Goal: Task Accomplishment & Management: Use online tool/utility

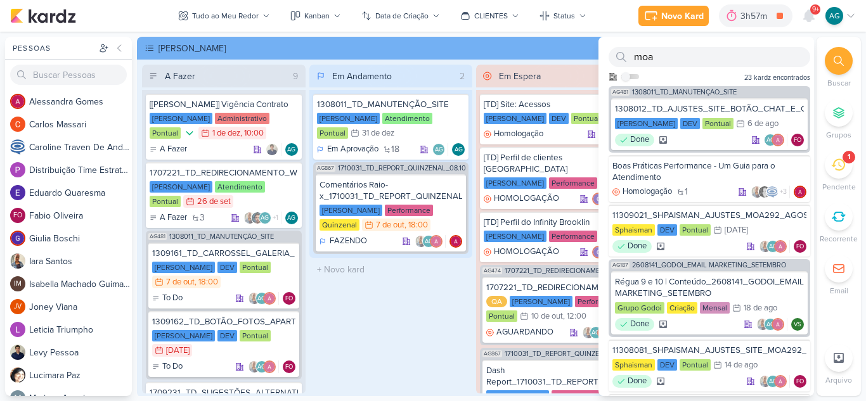
scroll to position [317, 0]
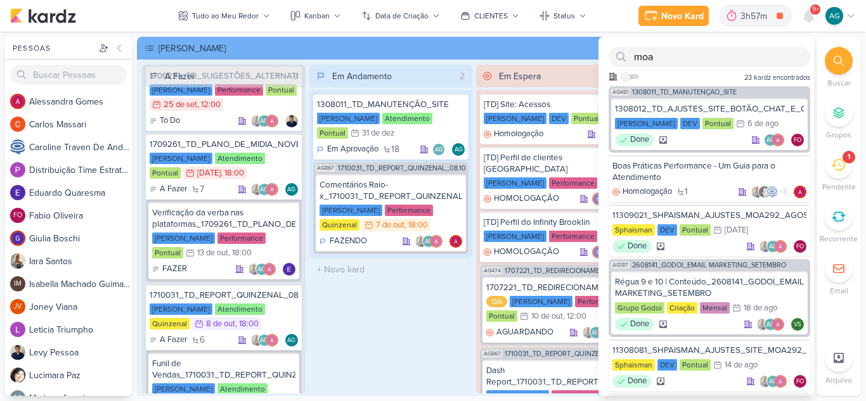
click at [845, 164] on div "1" at bounding box center [839, 165] width 28 height 28
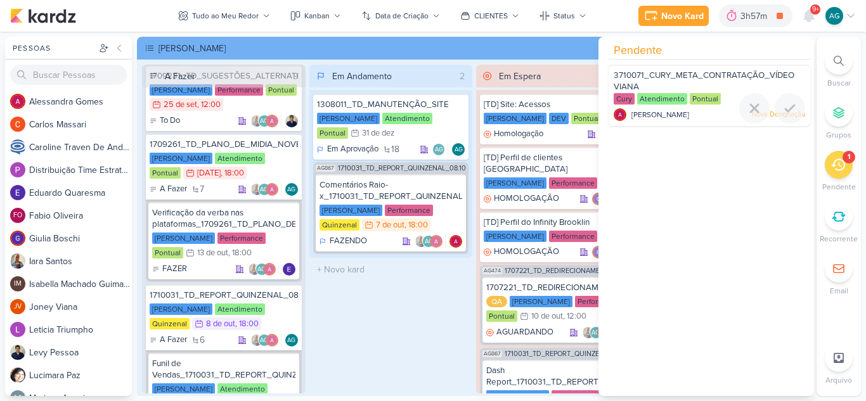
click at [713, 80] on span "3710071_CURY_META_CONTRATAÇÃO_VÍDEO VIANA" at bounding box center [704, 81] width 181 height 22
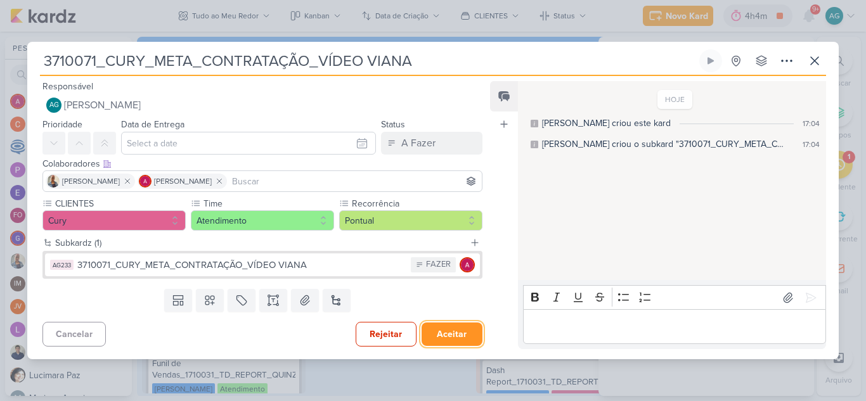
click at [441, 339] on button "Aceitar" at bounding box center [452, 334] width 61 height 23
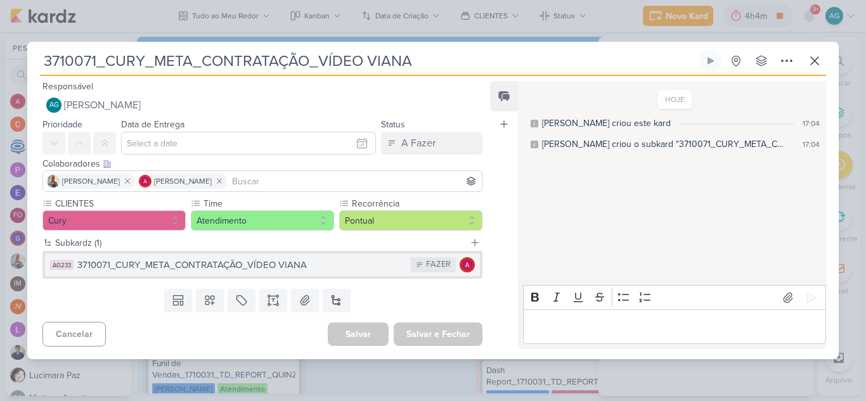
click at [271, 269] on div "3710071_CURY_META_CONTRATAÇÃO_VÍDEO VIANA" at bounding box center [240, 265] width 327 height 15
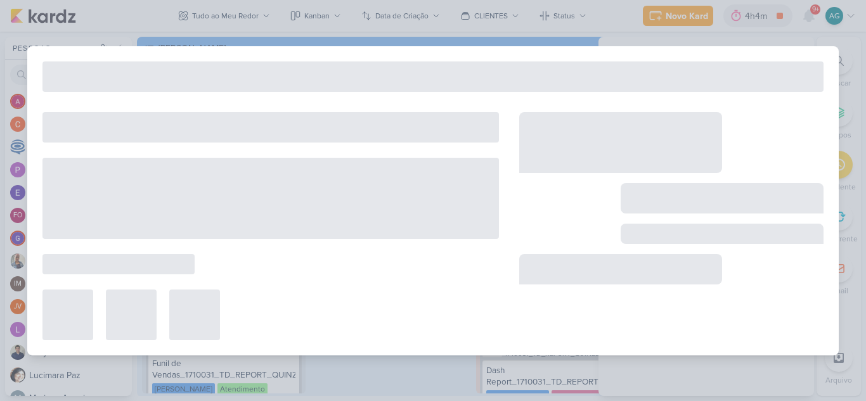
type input "13 de outubro de 2025 às 23:59"
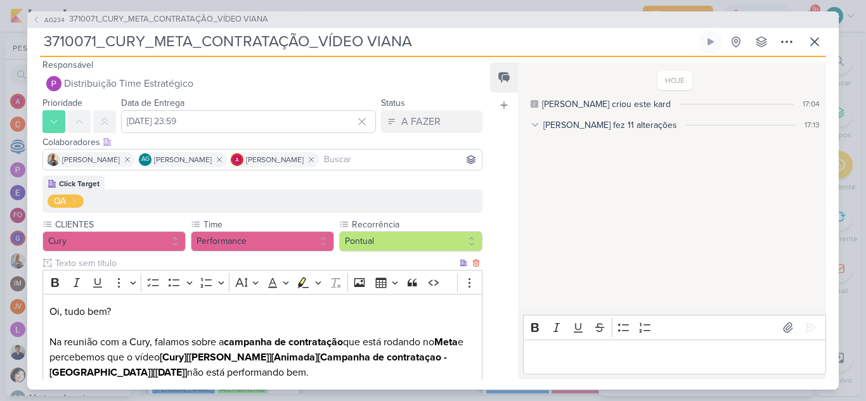
scroll to position [0, 0]
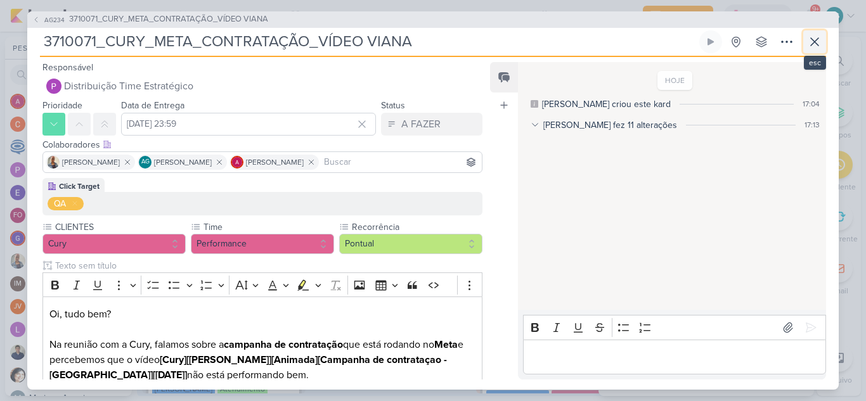
click at [818, 40] on icon at bounding box center [814, 41] width 15 height 15
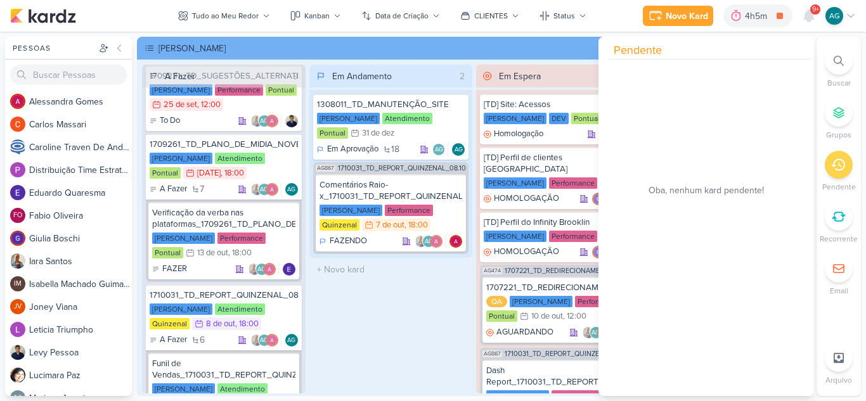
click at [413, 328] on div "Em Andamento 2 1308011_TD_MANUTENÇÃO_SITE Teixeira Duarte Atendimento Pontual 3…" at bounding box center [391, 229] width 164 height 329
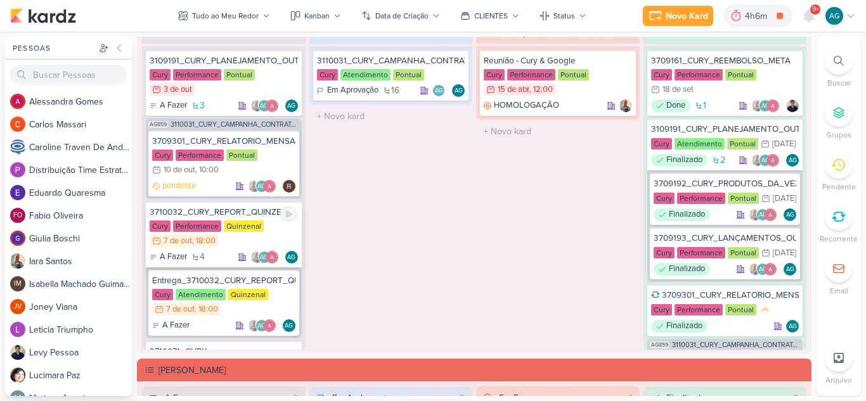
scroll to position [258, 0]
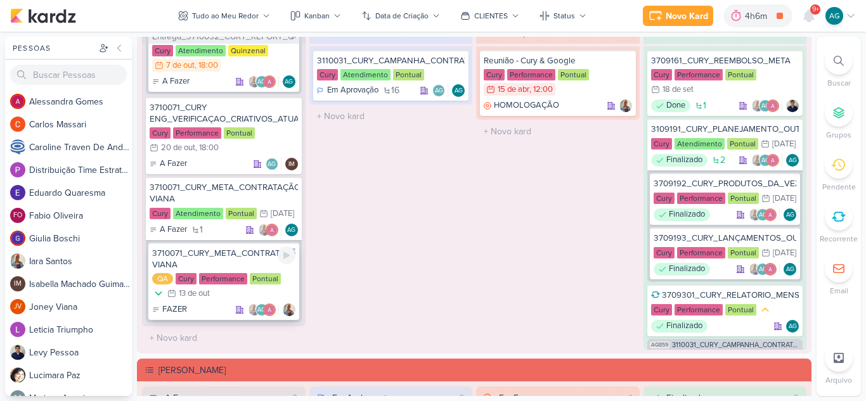
click at [228, 257] on div "3710071_CURY_META_CONTRATAÇÃO_VÍDEO VIANA" at bounding box center [223, 259] width 143 height 23
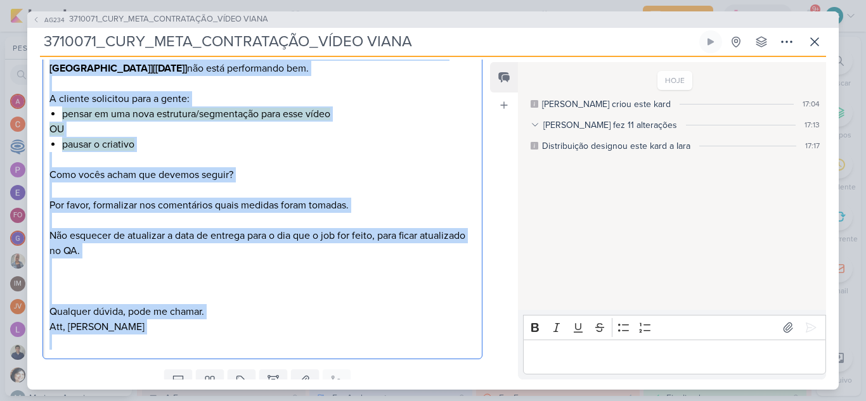
scroll to position [317, 0]
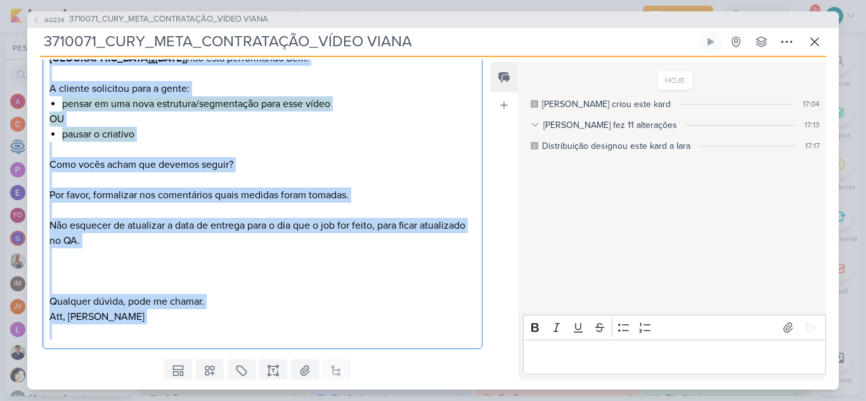
drag, startPoint x: 50, startPoint y: 314, endPoint x: 158, endPoint y: 330, distance: 109.0
click at [158, 330] on div "Oi, tudo bem? Na reunião com a Cury, falamos sobre a campanha de contratação qu…" at bounding box center [262, 165] width 440 height 370
copy div "Oi, tudo bem? Na reunião com a Cury, falamos sobre a campanha de contratação qu…"
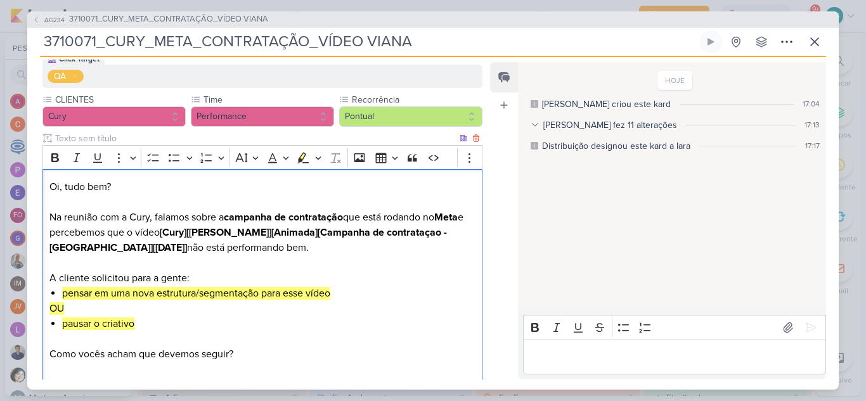
scroll to position [127, 0]
click at [568, 124] on div "Alessandra fez 11 alterações" at bounding box center [610, 125] width 134 height 13
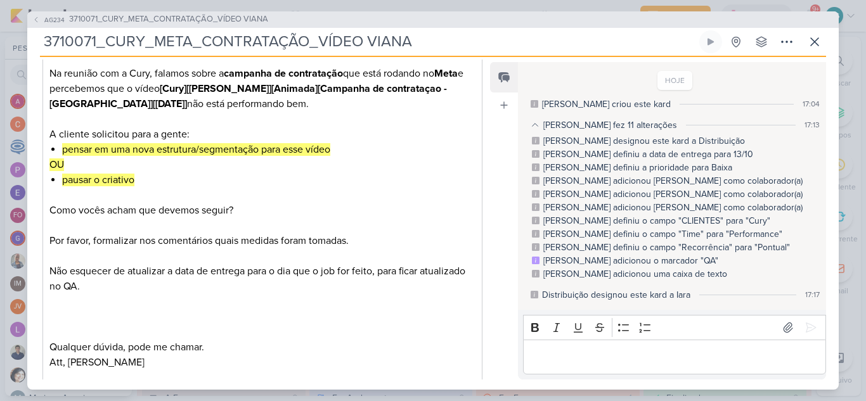
scroll to position [357, 0]
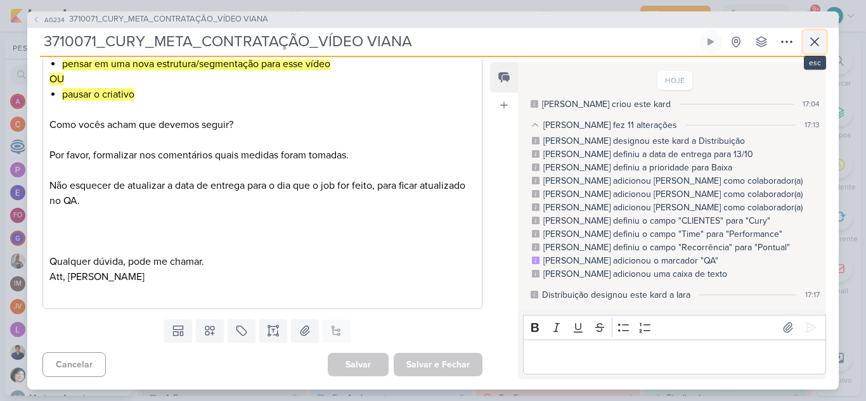
click at [809, 41] on icon at bounding box center [814, 41] width 15 height 15
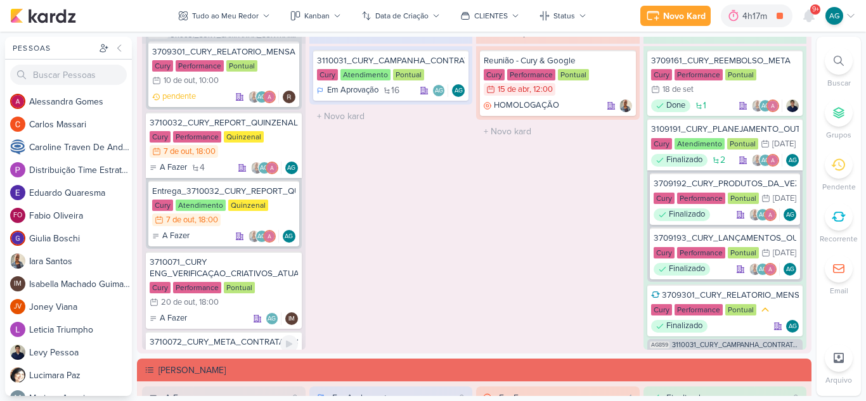
scroll to position [68, 0]
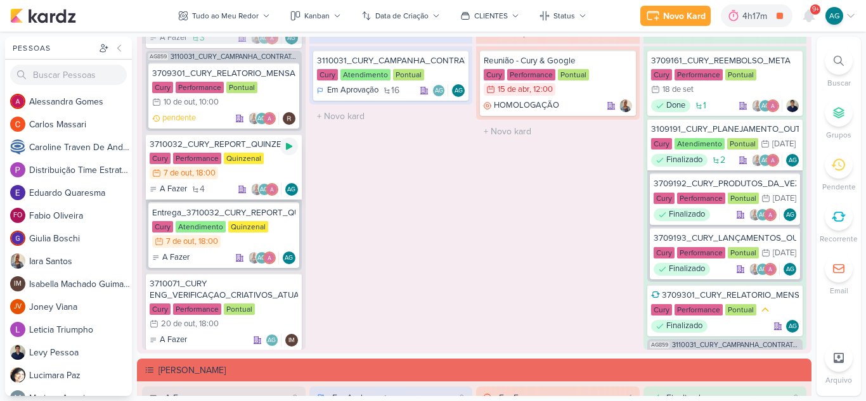
click at [286, 147] on icon at bounding box center [289, 146] width 6 height 7
click at [205, 147] on div "3710032_CURY_REPORT_QUINZENAL_07.10" at bounding box center [224, 144] width 148 height 11
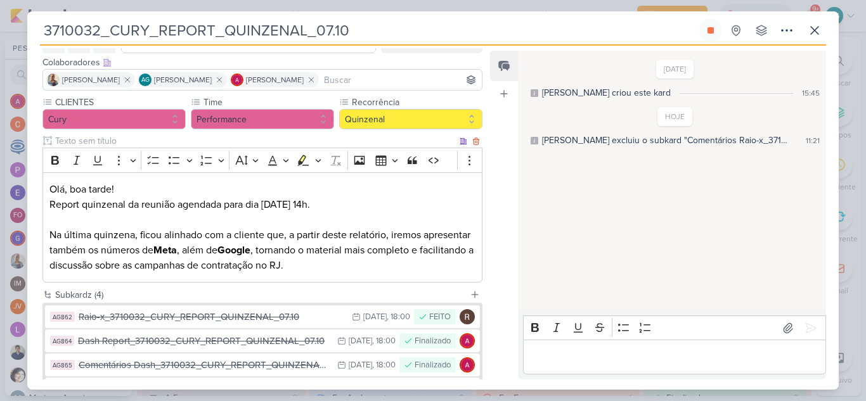
scroll to position [165, 0]
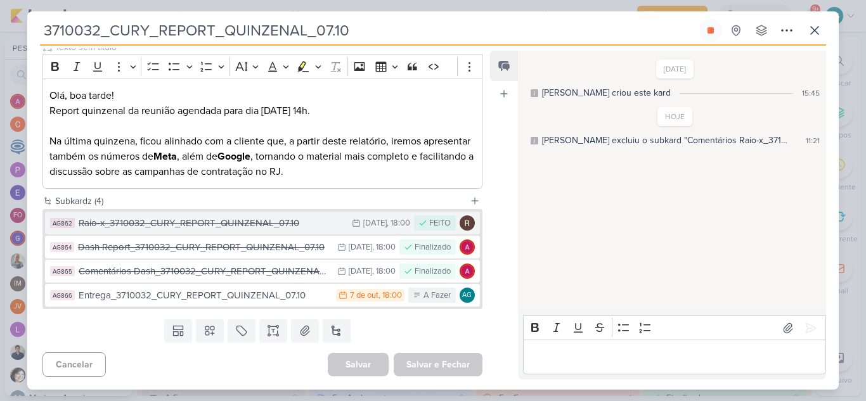
click at [267, 220] on div "Raio-x_3710032_CURY_REPORT_QUINZENAL_07.10" at bounding box center [212, 223] width 267 height 15
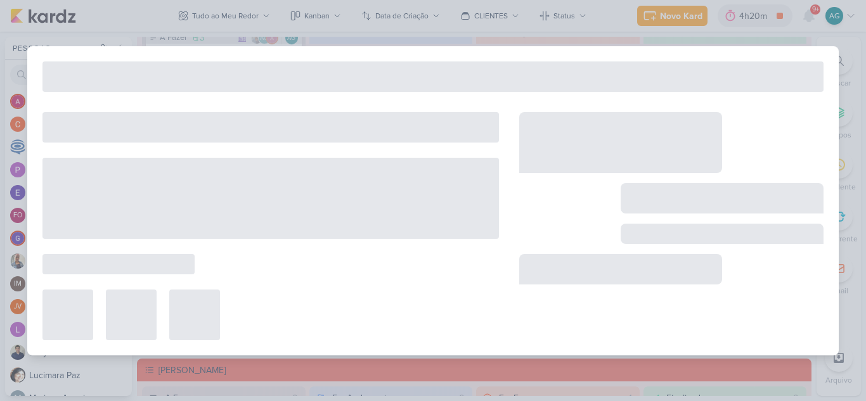
type input "Raio-x_3710032_CURY_REPORT_QUINZENAL_07.10"
type input "6 de outubro de 2025 às 18:00"
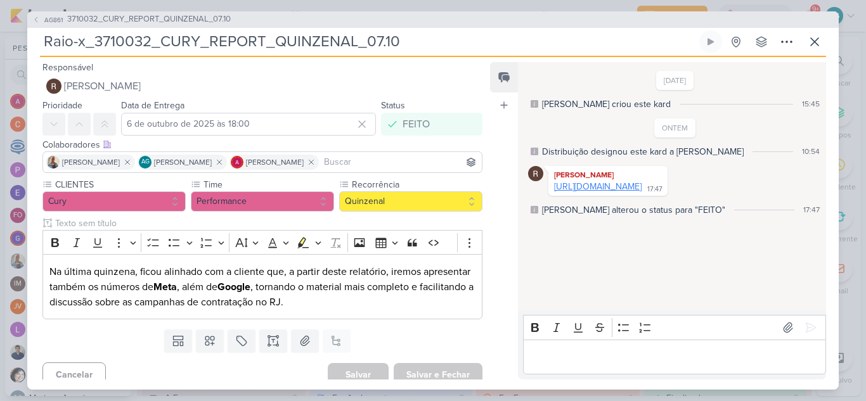
click at [638, 192] on link "https://docs.google.com/spreadsheets/d/1CHBqUGeCzTwLmrzgetLERcTG_yFRtdyOnD_ZrVb…" at bounding box center [597, 186] width 87 height 11
click at [818, 42] on icon at bounding box center [814, 41] width 15 height 15
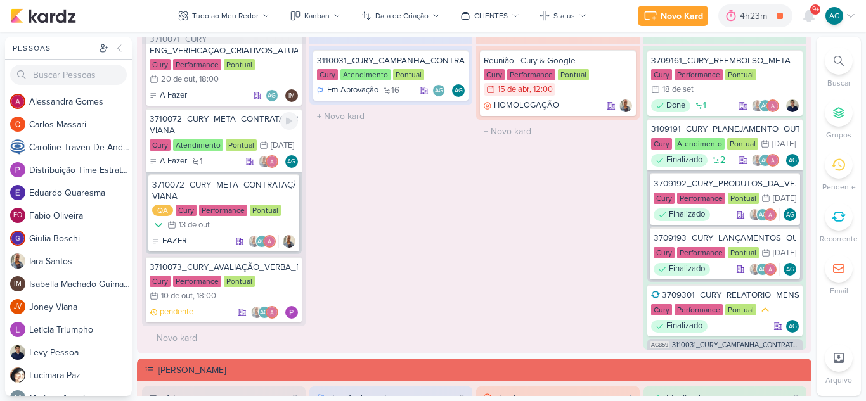
scroll to position [326, 0]
click at [232, 190] on div "3710072_CURY_META_CONTRATAÇÃO_VÍDEO VIANA" at bounding box center [223, 190] width 143 height 23
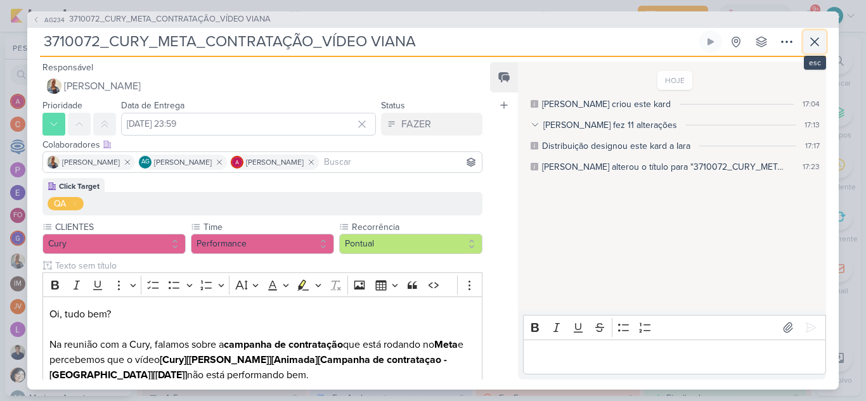
click at [818, 42] on icon at bounding box center [814, 41] width 15 height 15
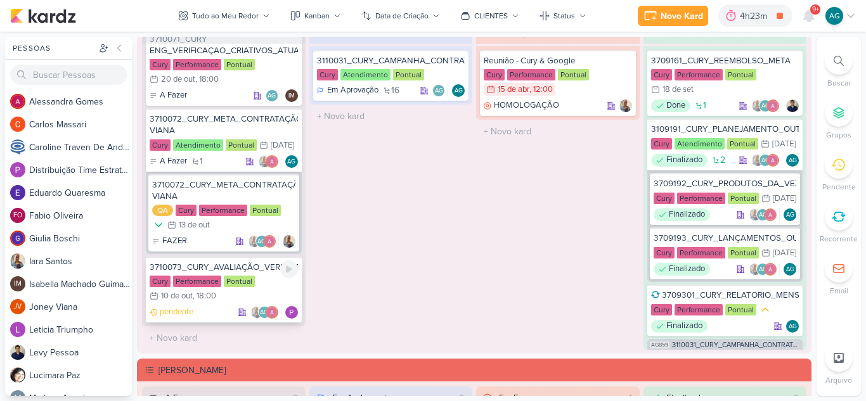
click at [228, 271] on div "3710073_CURY_AVALIAÇÃO_VERBA_RJ_GRANDE_ESTOQUE_ZONA_OESTE" at bounding box center [224, 267] width 148 height 11
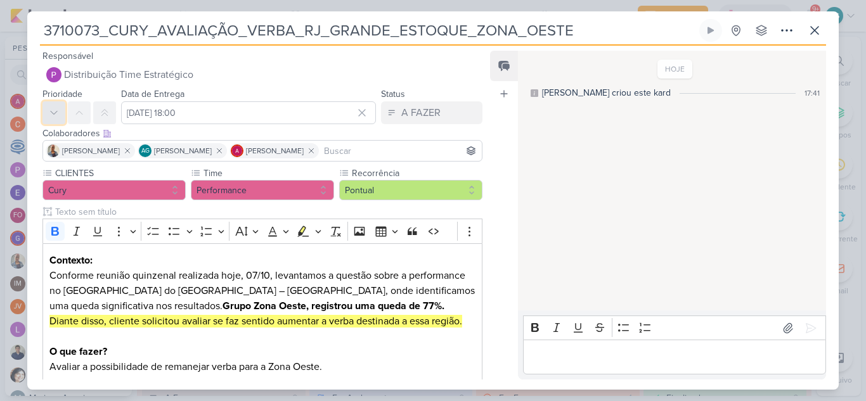
click at [50, 111] on icon at bounding box center [54, 113] width 10 height 10
click at [822, 36] on button at bounding box center [814, 30] width 23 height 23
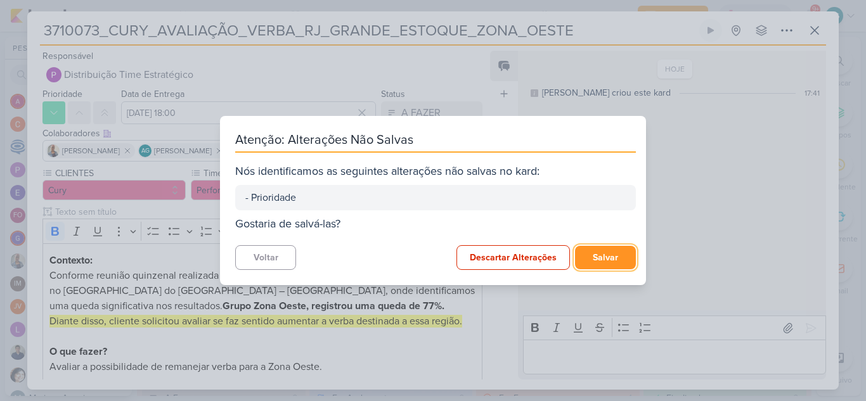
click at [611, 254] on button "Salvar" at bounding box center [605, 257] width 61 height 23
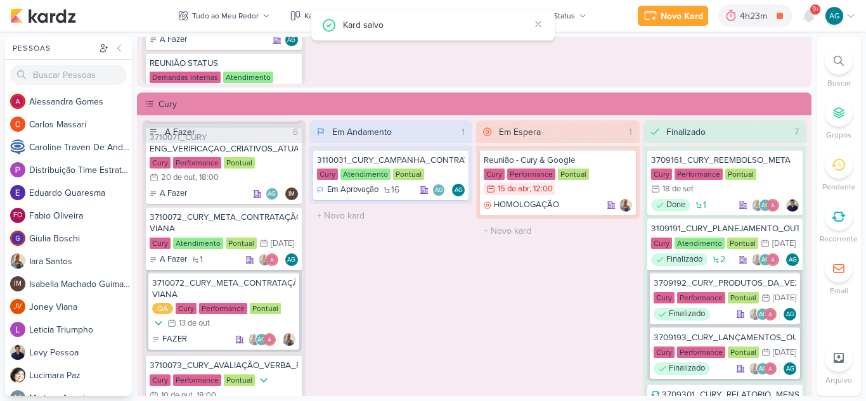
scroll to position [1014, 0]
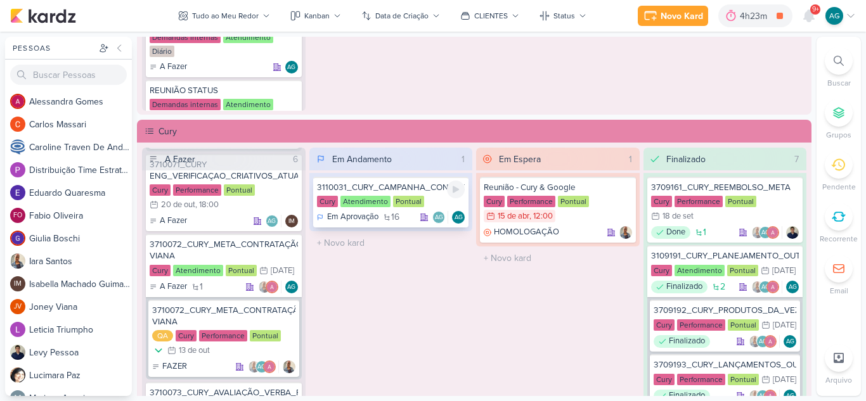
click at [370, 190] on div "3110031_CURY_CAMPANHA_CONTRATAÇÃO_RJ_KARDZ_MAE" at bounding box center [391, 187] width 148 height 11
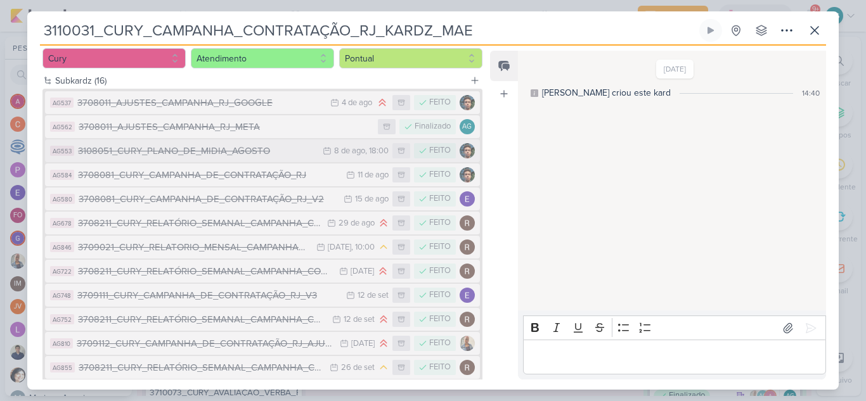
scroll to position [300, 0]
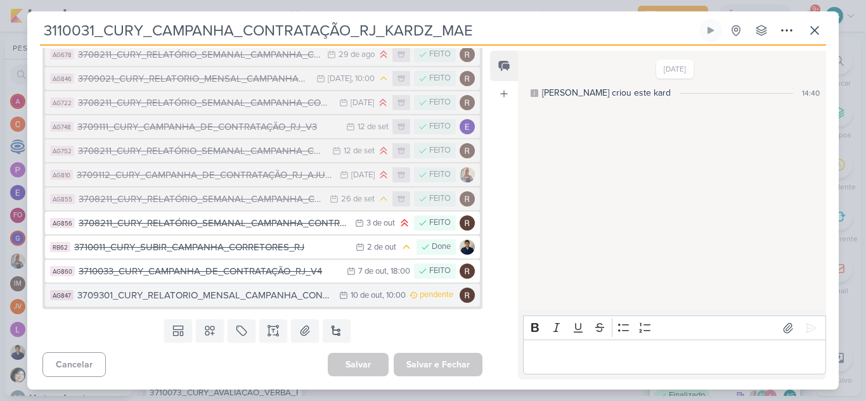
click at [274, 297] on div "3709301_CURY_RELATORIO_MENSAL_CAMPANHA_CONTRATAÇÃO_RJ" at bounding box center [204, 295] width 255 height 15
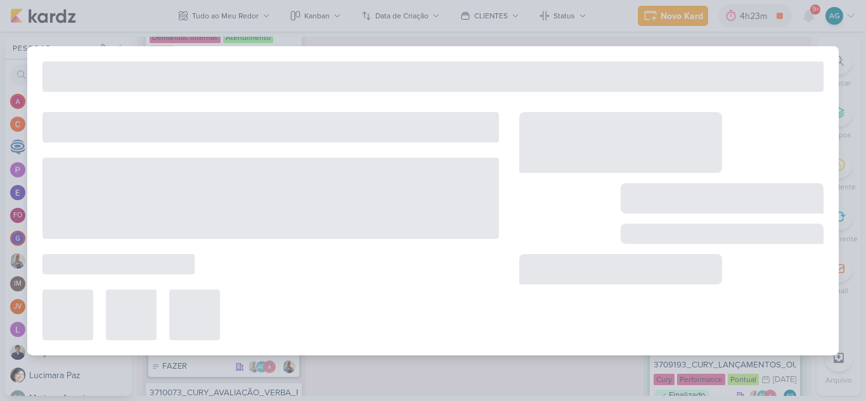
type input "3709301_CURY_RELATORIO_MENSAL_CAMPANHA_CONTRATAÇÃO_RJ"
type input "10 de outubro de 2025 às 10:00"
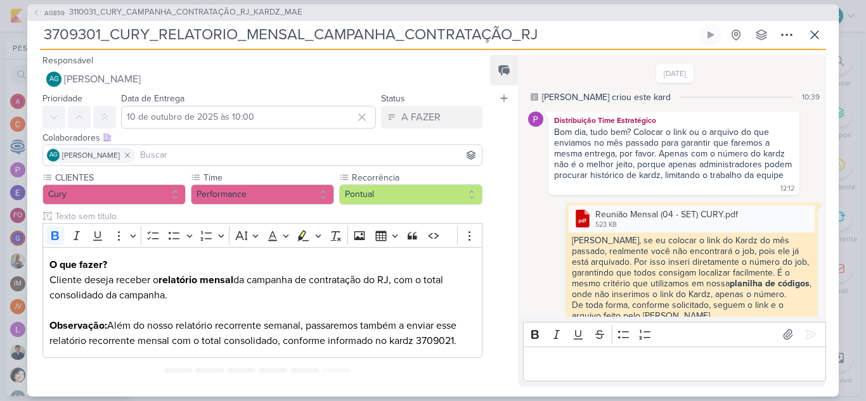
scroll to position [88, 0]
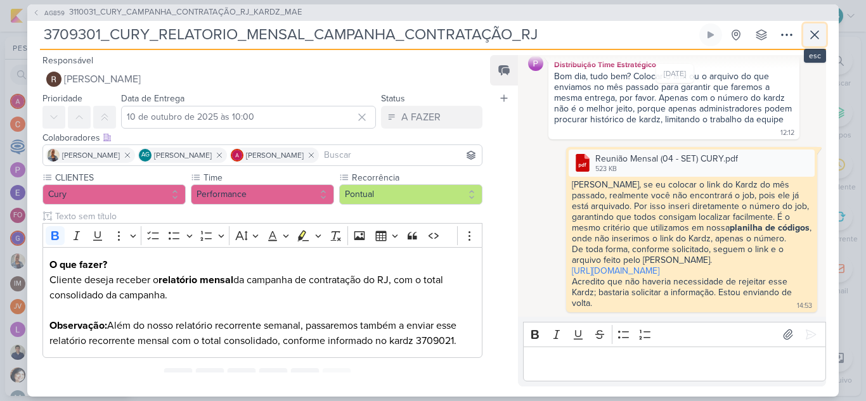
click at [814, 38] on icon at bounding box center [814, 34] width 15 height 15
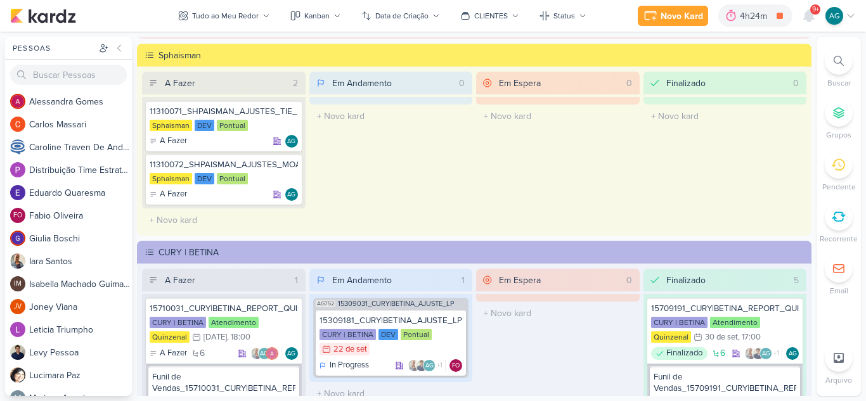
scroll to position [1648, 0]
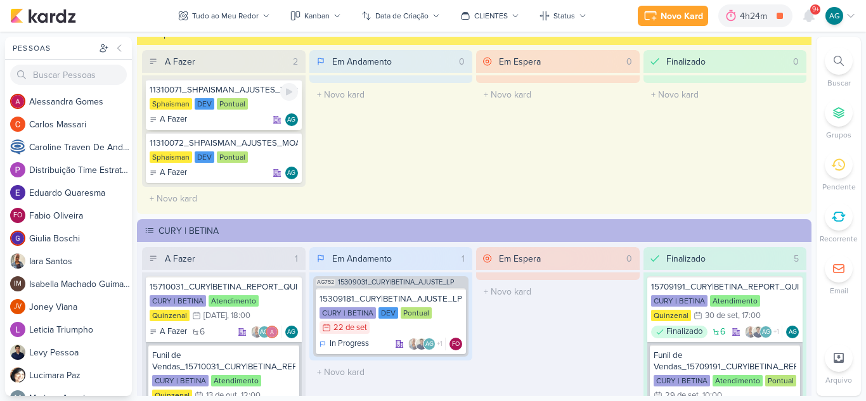
click at [231, 92] on div "11310071_SHPAISMAN_AJUSTES_TIE_SETEMBRO" at bounding box center [224, 89] width 148 height 11
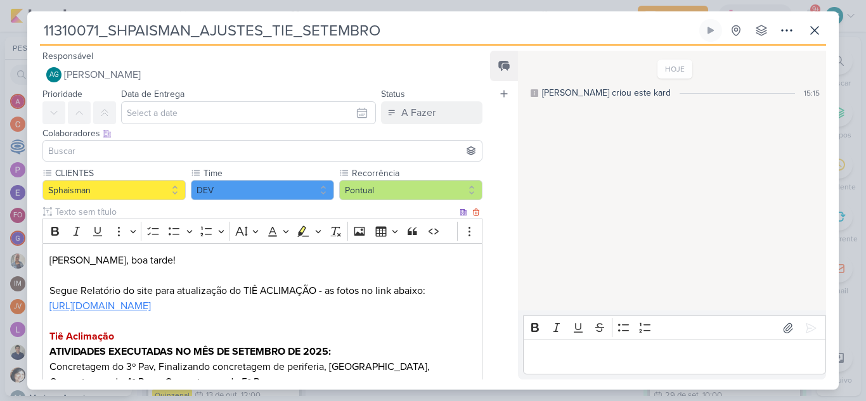
click at [151, 302] on link "https://drive.google.com/drive/folders/1hxpG1pBjcllJFv5as_-TT7r_H486EIqY?usp=dr…" at bounding box center [99, 306] width 101 height 13
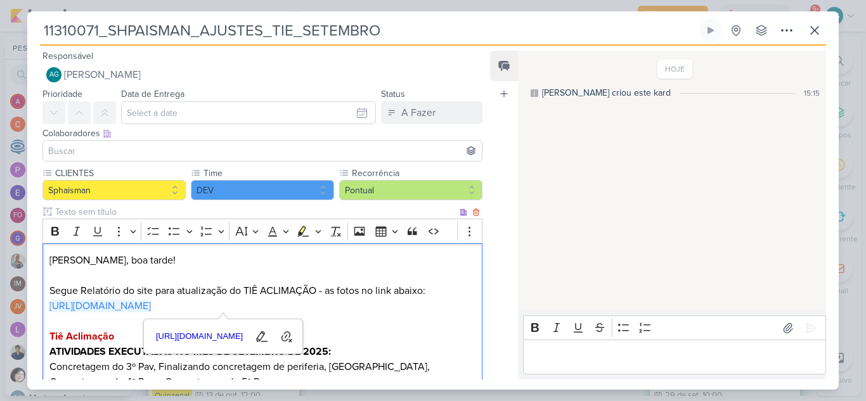
click at [436, 268] on p "Fabio, boa tarde! Segue Relatório do site para atualização do TIÊ ACLIMAÇÃO - a…" at bounding box center [262, 276] width 426 height 46
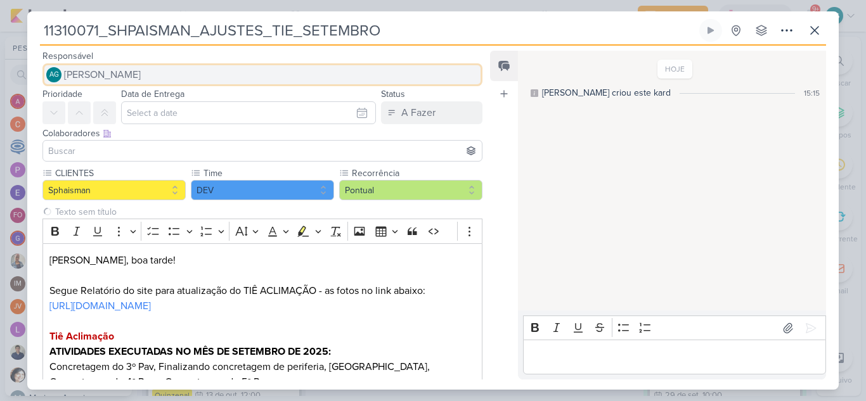
click at [141, 72] on span "[PERSON_NAME]" at bounding box center [102, 74] width 77 height 15
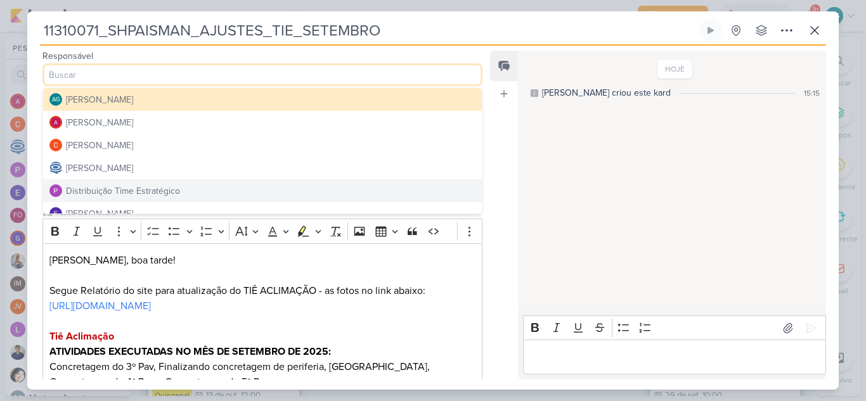
click at [152, 193] on div "Distribuição Time Estratégico" at bounding box center [123, 190] width 114 height 13
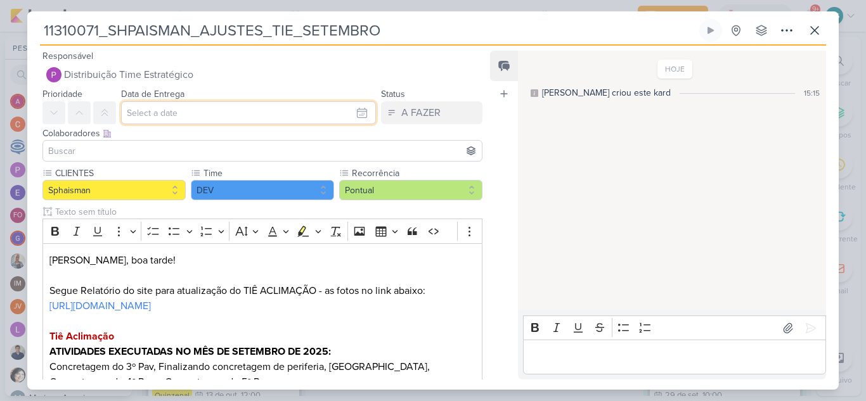
click at [181, 113] on input "text" at bounding box center [248, 112] width 255 height 23
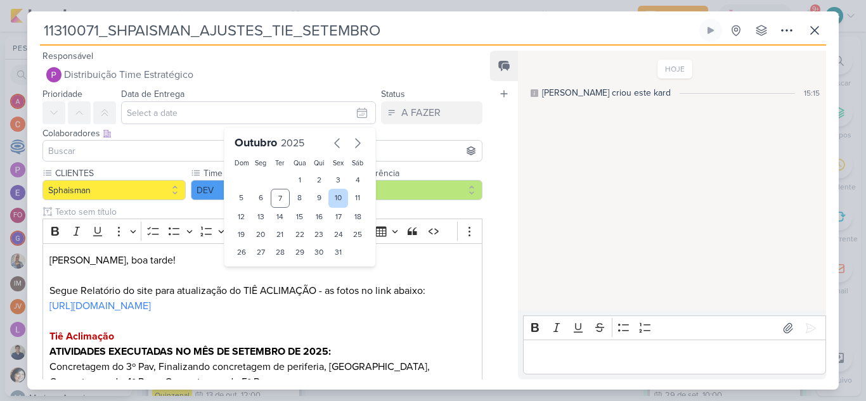
click at [331, 199] on div "10" at bounding box center [338, 198] width 20 height 19
type input "10 de outubro de 2025 às 23:59"
click at [132, 155] on input at bounding box center [263, 150] width 434 height 15
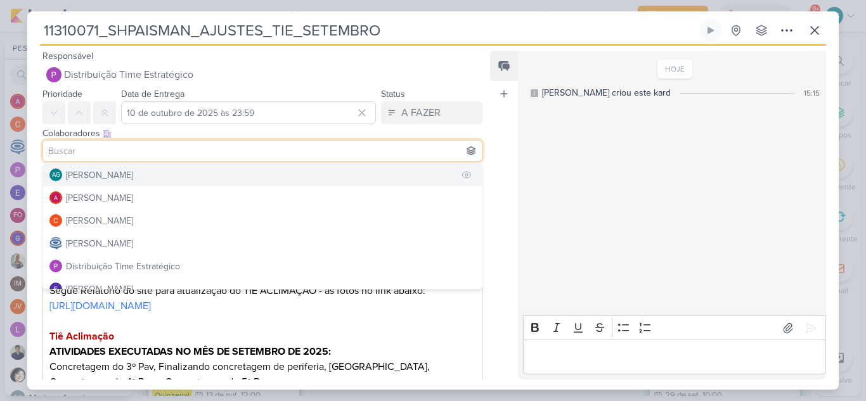
click at [133, 175] on div "[PERSON_NAME]" at bounding box center [99, 175] width 67 height 13
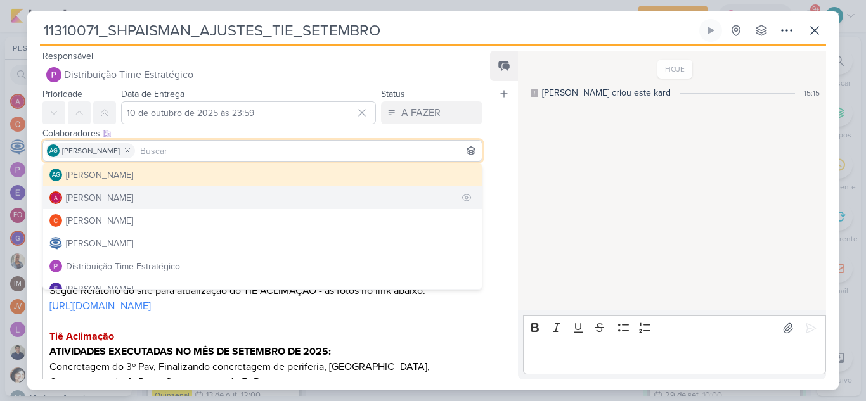
click at [144, 192] on button "Alessandra Gomes" at bounding box center [262, 197] width 439 height 23
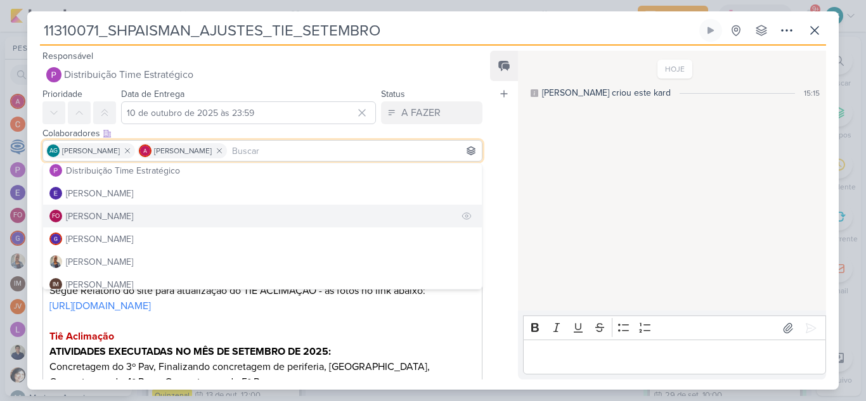
scroll to position [127, 0]
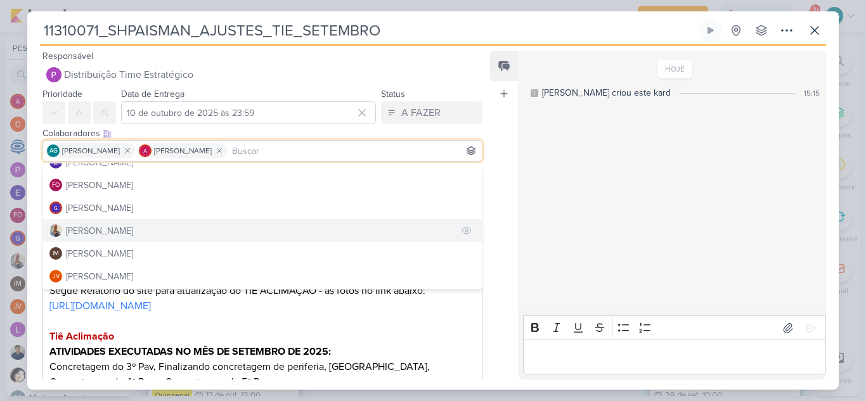
click at [125, 235] on button "Iara Santos" at bounding box center [262, 230] width 439 height 23
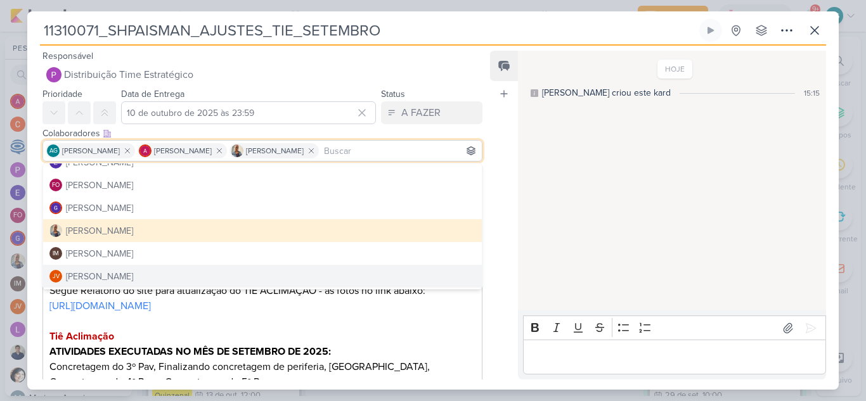
click at [463, 323] on p "Editor editing area: main" at bounding box center [262, 321] width 426 height 15
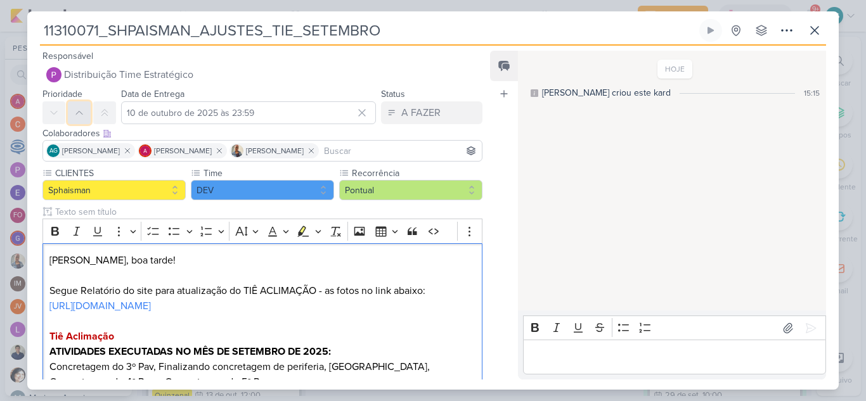
click at [77, 118] on button at bounding box center [79, 112] width 23 height 23
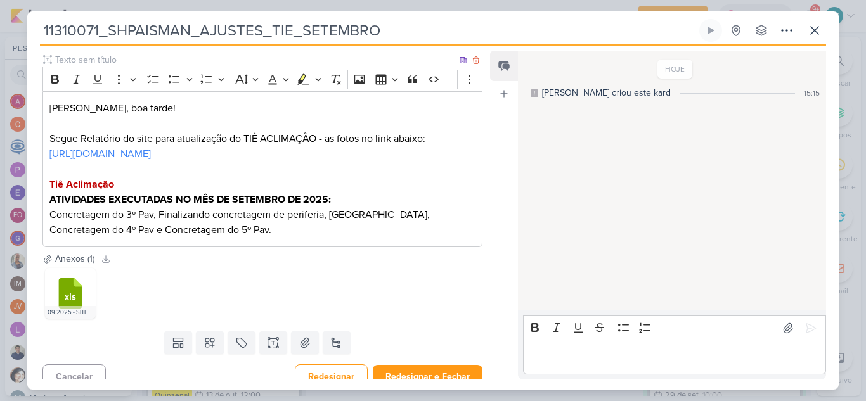
scroll to position [164, 0]
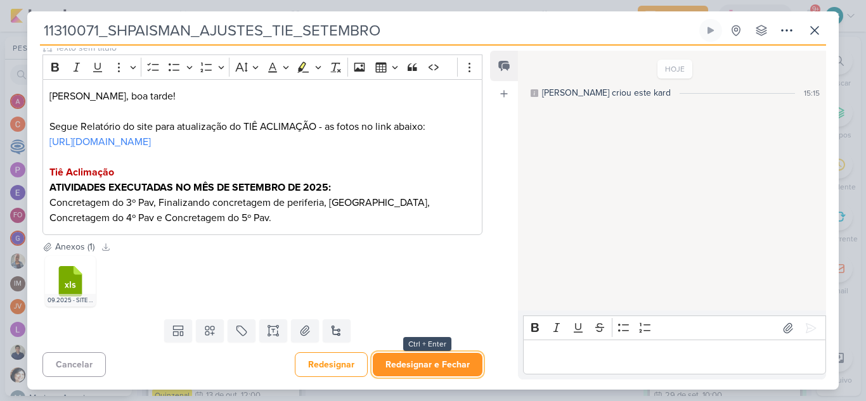
click at [436, 367] on button "Redesignar e Fechar" at bounding box center [428, 364] width 110 height 23
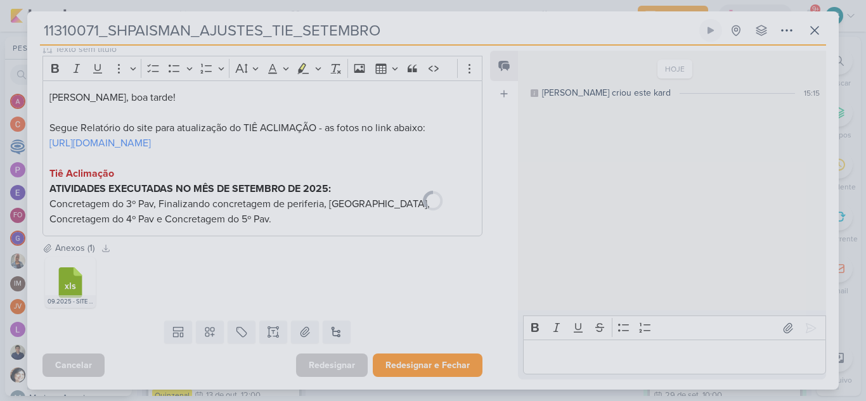
scroll to position [163, 0]
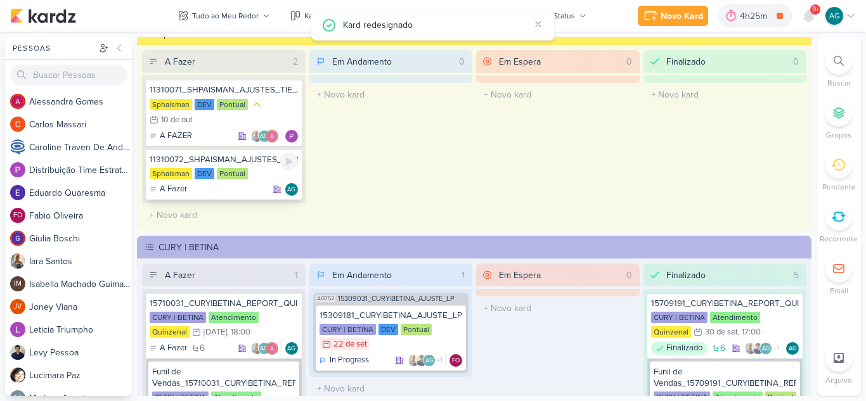
click at [226, 160] on div "11310072_SHPAISMAN_AJUSTES_MOA292_SETEMBRO" at bounding box center [224, 159] width 148 height 11
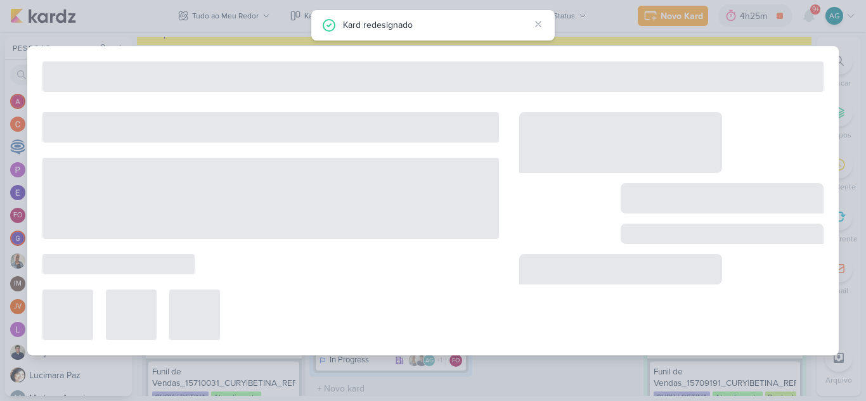
type input "11310072_SHPAISMAN_AJUSTES_MOA292_SETEMBRO"
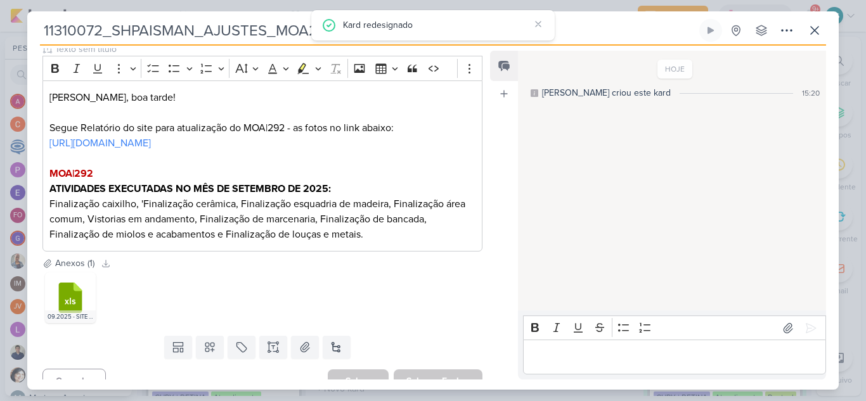
scroll to position [0, 0]
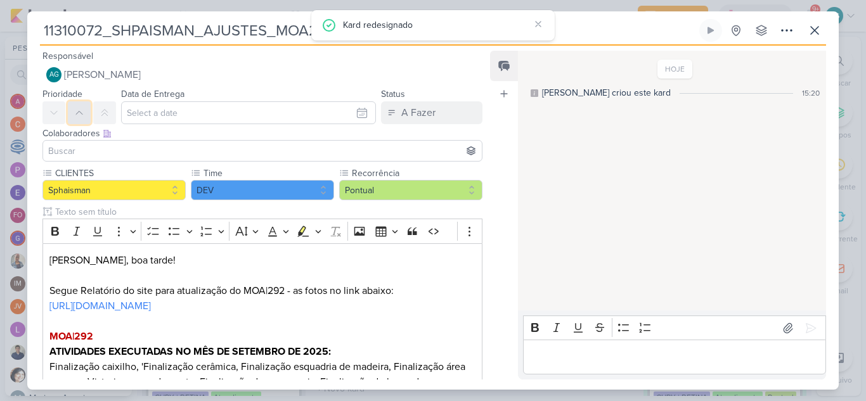
click at [83, 114] on icon at bounding box center [79, 113] width 10 height 10
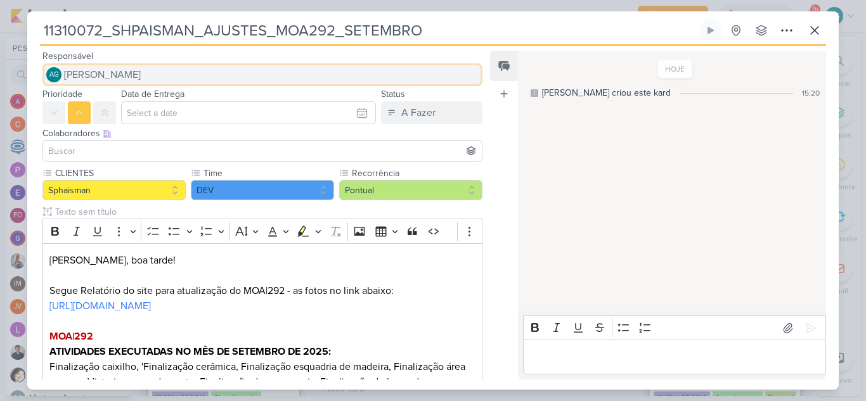
click at [119, 79] on span "[PERSON_NAME]" at bounding box center [102, 74] width 77 height 15
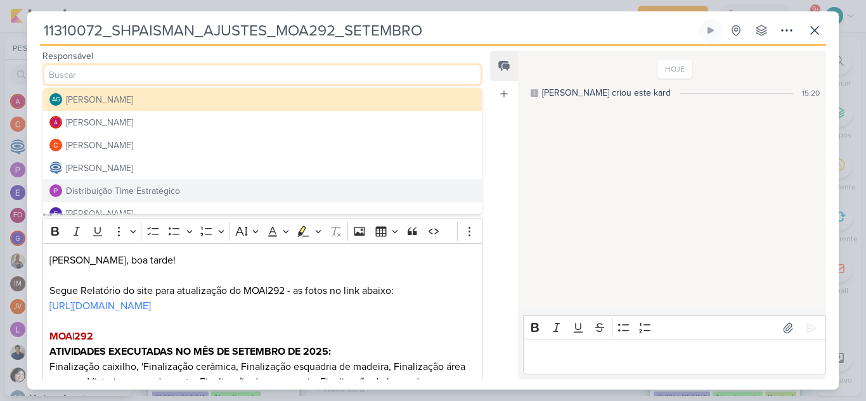
click at [135, 188] on div "Distribuição Time Estratégico" at bounding box center [123, 190] width 114 height 13
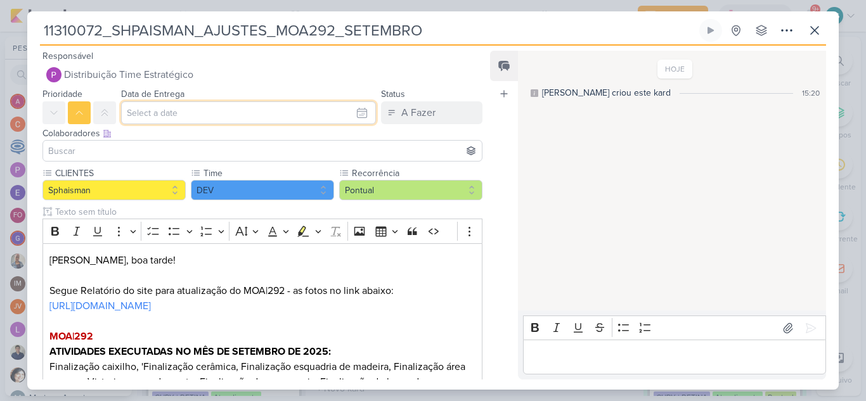
click at [205, 116] on input "text" at bounding box center [248, 112] width 255 height 23
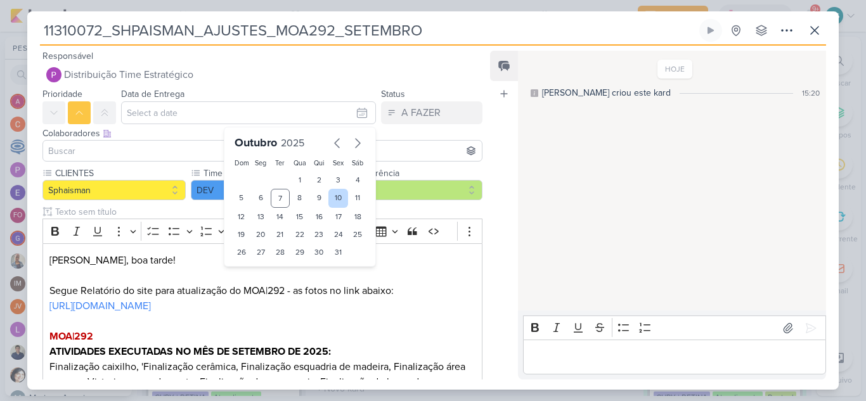
click at [336, 197] on div "10" at bounding box center [338, 198] width 20 height 19
type input "10 de outubro de 2025 às 23:59"
click at [158, 154] on input at bounding box center [263, 150] width 434 height 15
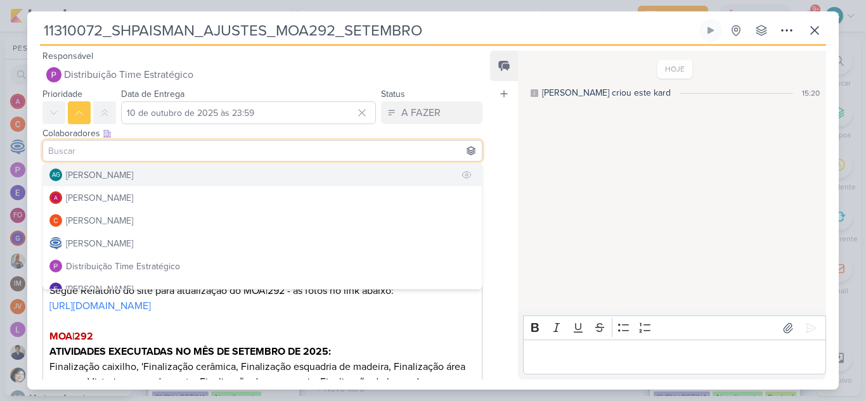
click at [133, 179] on div "[PERSON_NAME]" at bounding box center [99, 175] width 67 height 13
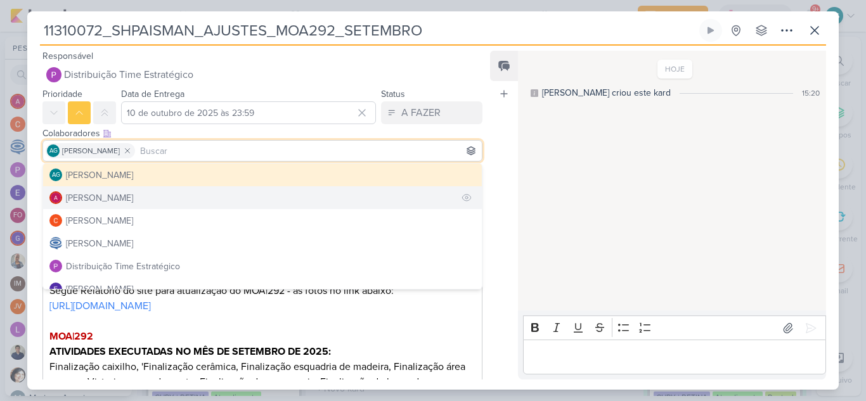
click at [133, 198] on div "Alessandra Gomes" at bounding box center [99, 197] width 67 height 13
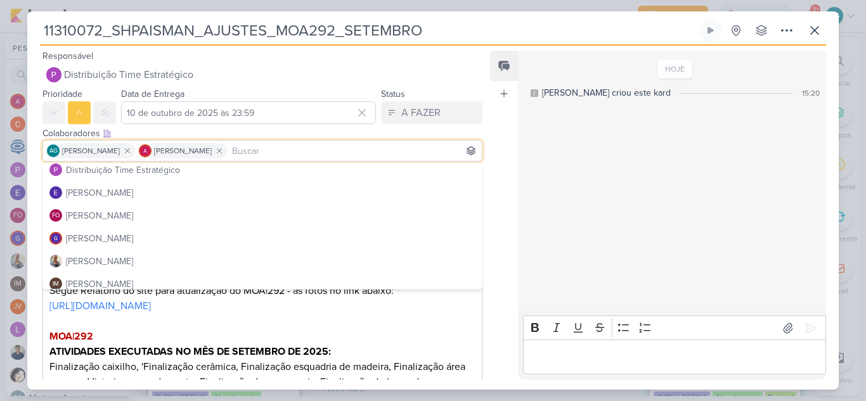
scroll to position [127, 0]
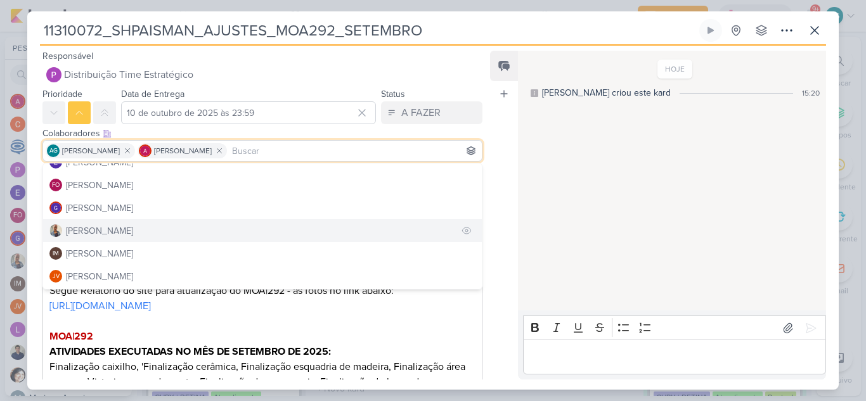
click at [135, 232] on button "Iara Santos" at bounding box center [262, 230] width 439 height 23
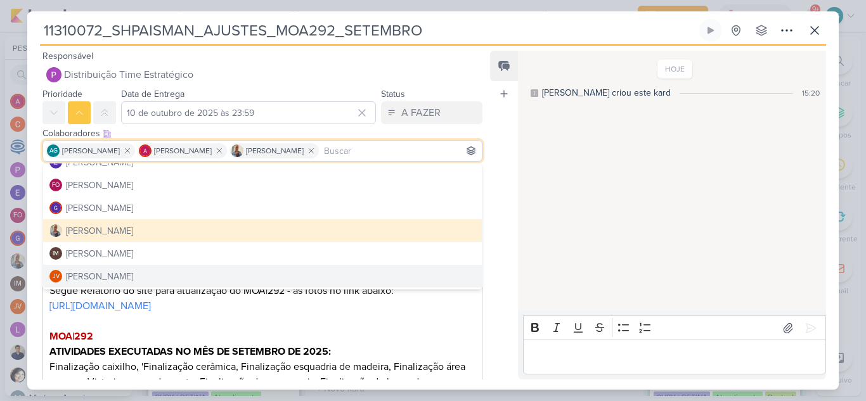
click at [449, 329] on p "Editor editing area: main" at bounding box center [262, 321] width 426 height 15
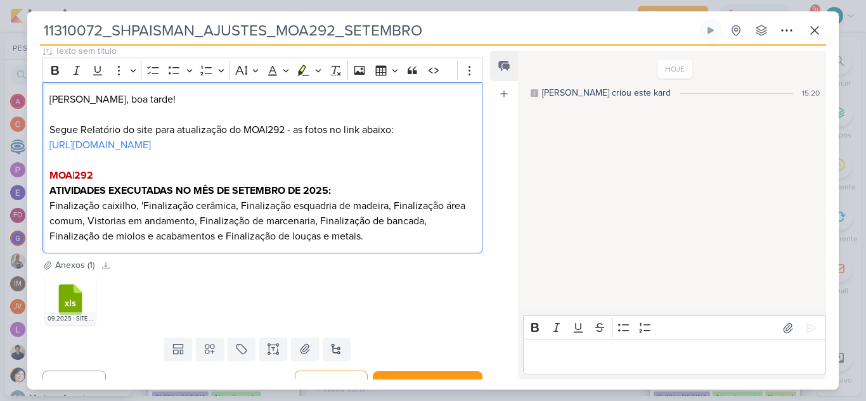
scroll to position [195, 0]
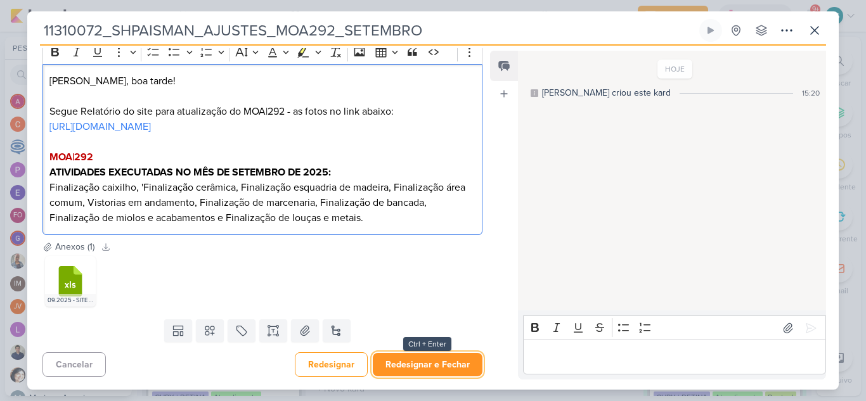
click at [423, 366] on button "Redesignar e Fechar" at bounding box center [428, 364] width 110 height 23
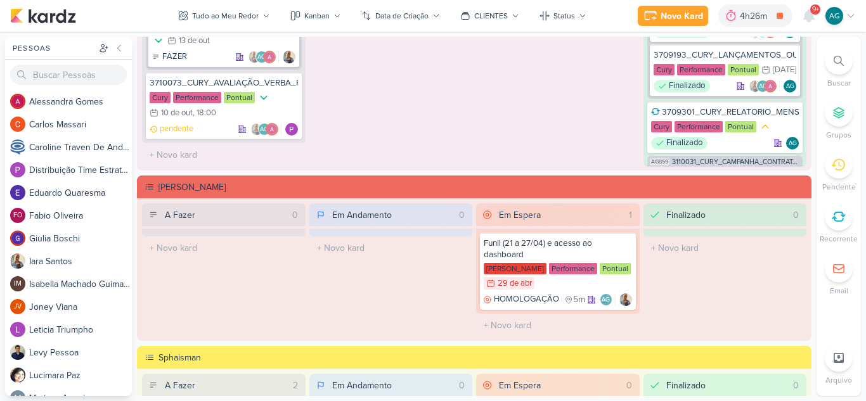
scroll to position [1268, 0]
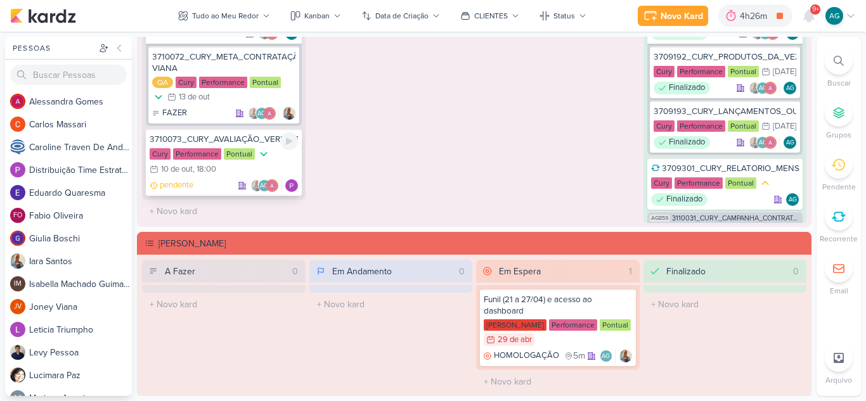
click at [249, 141] on div "3710073_CURY_AVALIAÇÃO_VERBA_RJ_GRANDE_ESTOQUE_ZONA_OESTE" at bounding box center [224, 139] width 148 height 11
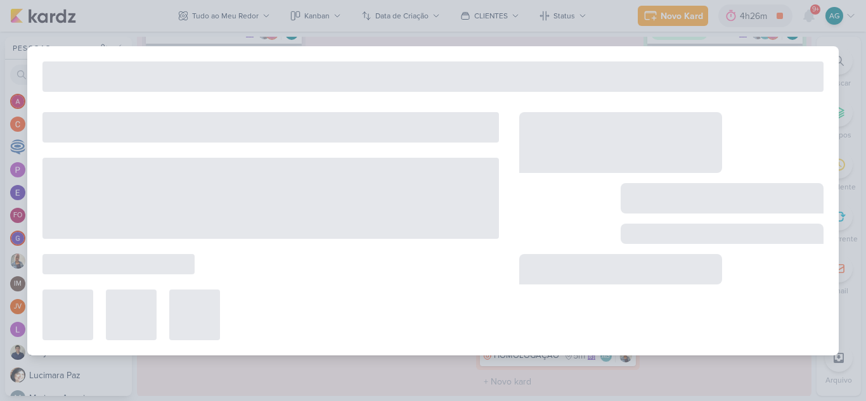
type input "3710073_CURY_AVALIAÇÃO_VERBA_RJ_GRANDE_ESTOQUE_ZONA_OESTE"
type input "10 de outubro de 2025 às 18:00"
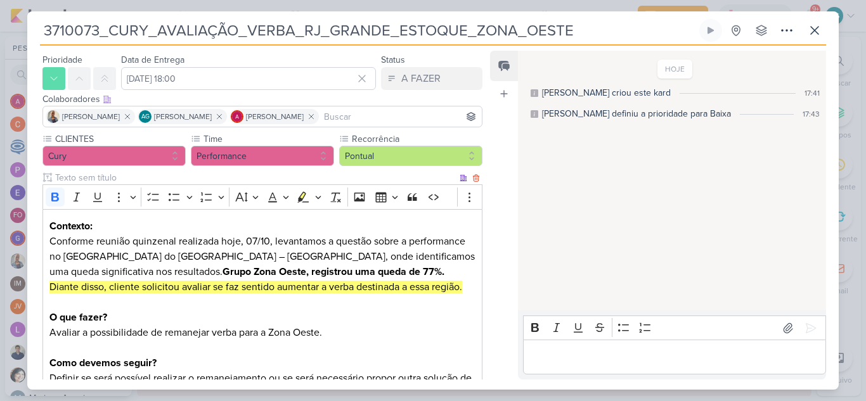
scroll to position [127, 0]
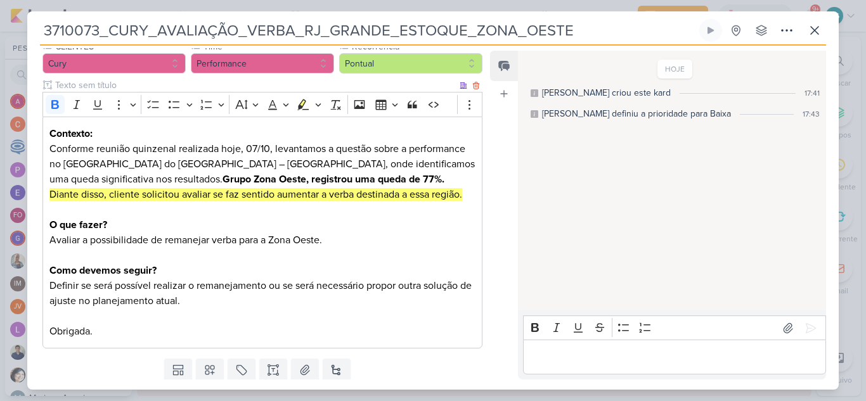
click at [235, 305] on p "Como devemos seguir? Definir se será possível realizar o remanejamento ou se se…" at bounding box center [262, 301] width 426 height 76
click at [86, 328] on p "Como devemos seguir? Definir se será possível realizar o remanejamento ou se se…" at bounding box center [262, 316] width 426 height 107
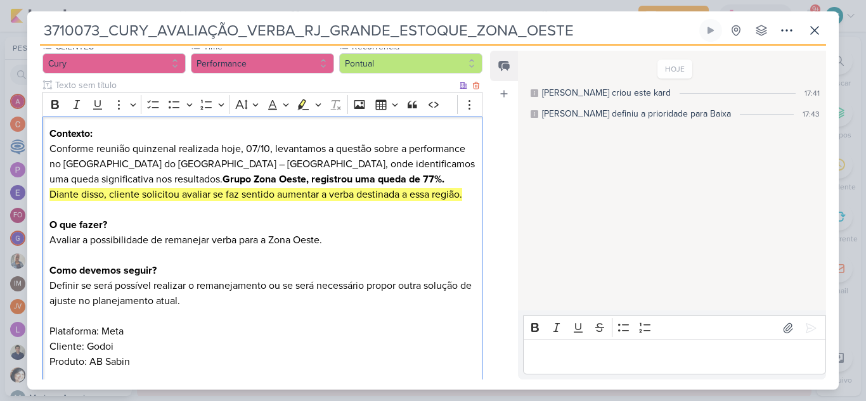
scroll to position [131, 0]
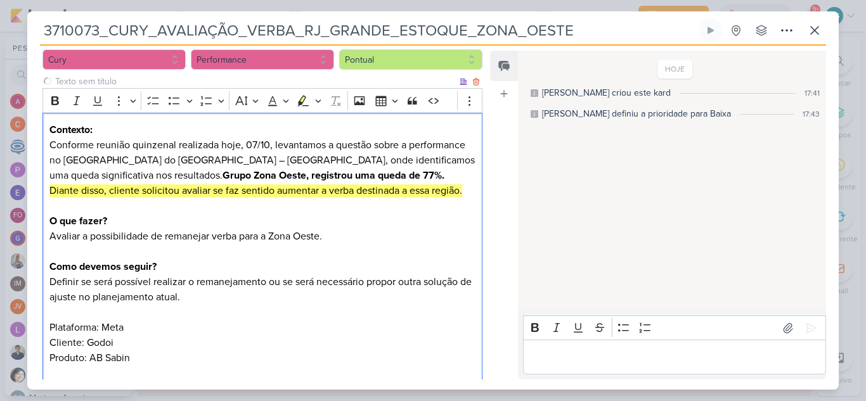
click at [117, 326] on p "Como devemos seguir? Definir se será possível realizar o remanejamento ou se se…" at bounding box center [262, 297] width 426 height 76
click at [87, 344] on p "Cliente: Godoi" at bounding box center [262, 342] width 426 height 15
click at [100, 345] on p "Cliente: Godoi" at bounding box center [262, 342] width 426 height 15
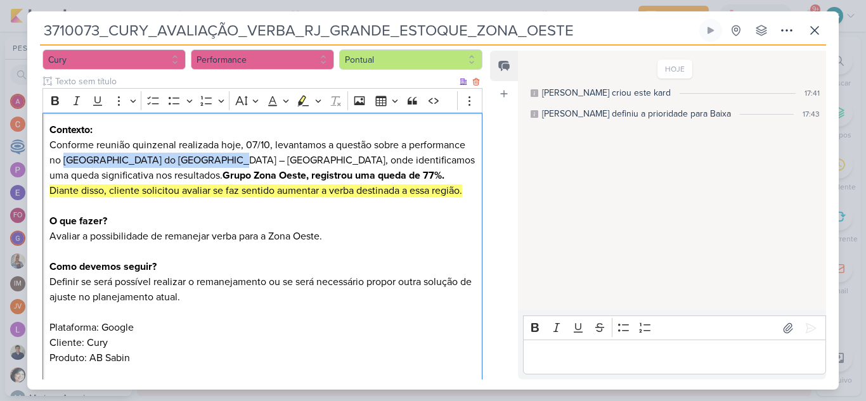
drag, startPoint x: 67, startPoint y: 162, endPoint x: 227, endPoint y: 161, distance: 160.4
click at [227, 161] on p "Contexto: Conforme reunião quinzenal realizada hoje, 07/10, levantamos a questã…" at bounding box center [262, 160] width 426 height 76
copy p "Grande Estoque do RJ – Zona Oeste"
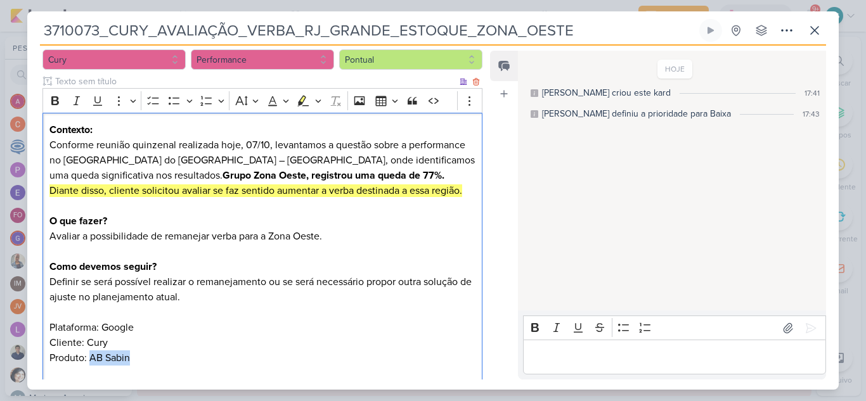
drag, startPoint x: 91, startPoint y: 358, endPoint x: 153, endPoint y: 361, distance: 62.2
click at [153, 361] on p "Produto: AB Sabin Obrigada." at bounding box center [262, 381] width 426 height 61
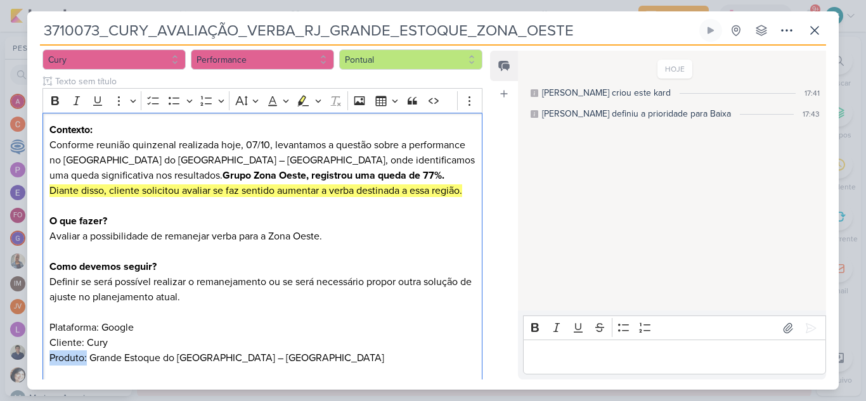
drag, startPoint x: 87, startPoint y: 358, endPoint x: 37, endPoint y: 357, distance: 50.7
click at [37, 357] on div "CLIENTES Cury Time" at bounding box center [257, 231] width 460 height 390
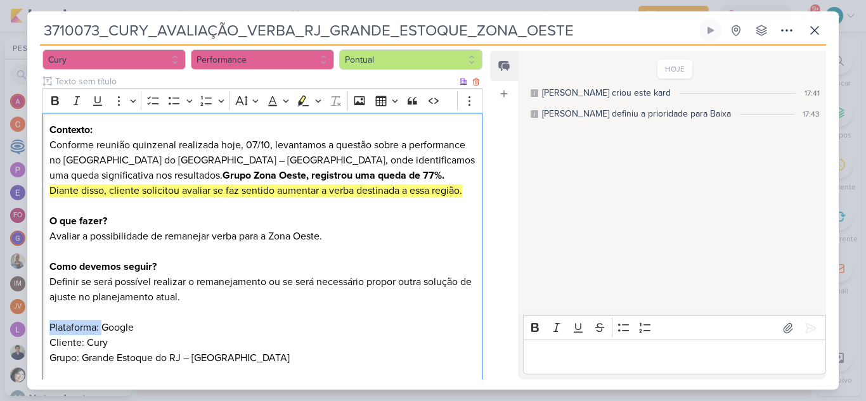
drag, startPoint x: 101, startPoint y: 329, endPoint x: 37, endPoint y: 326, distance: 64.1
click at [37, 326] on div "CLIENTES Cury Time" at bounding box center [257, 231] width 460 height 390
click at [53, 101] on icon "Editor toolbar" at bounding box center [55, 100] width 8 height 9
drag, startPoint x: 82, startPoint y: 345, endPoint x: 42, endPoint y: 342, distance: 40.7
click at [42, 342] on div "CLIENTES Cury Time" at bounding box center [257, 231] width 460 height 390
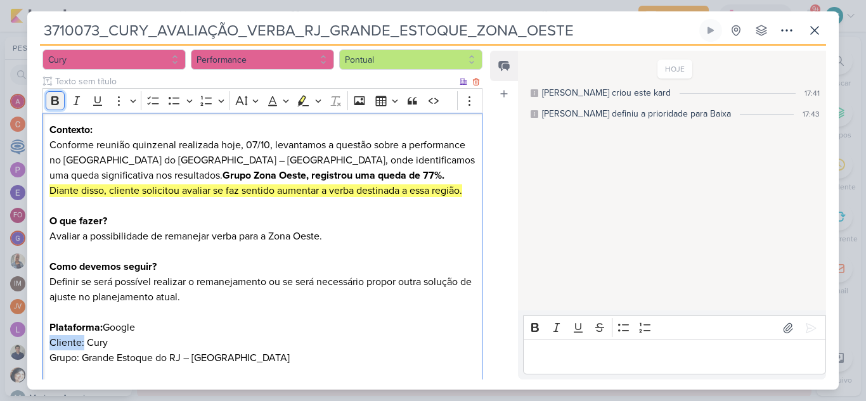
click at [54, 101] on icon "Editor toolbar" at bounding box center [55, 100] width 8 height 9
drag, startPoint x: 81, startPoint y: 356, endPoint x: 45, endPoint y: 351, distance: 36.5
click at [46, 356] on div "Contexto: Conforme reunião quinzenal realizada hoje, 07/10, levantamos a questã…" at bounding box center [262, 267] width 440 height 309
click at [51, 99] on icon "Editor toolbar" at bounding box center [55, 100] width 13 height 13
click at [288, 304] on p "Como devemos seguir? Definir se será possível realizar o remanejamento ou se se…" at bounding box center [262, 297] width 426 height 76
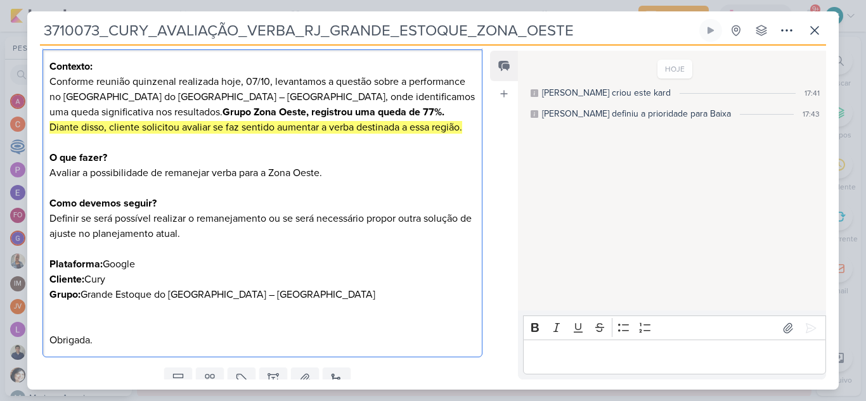
scroll to position [242, 0]
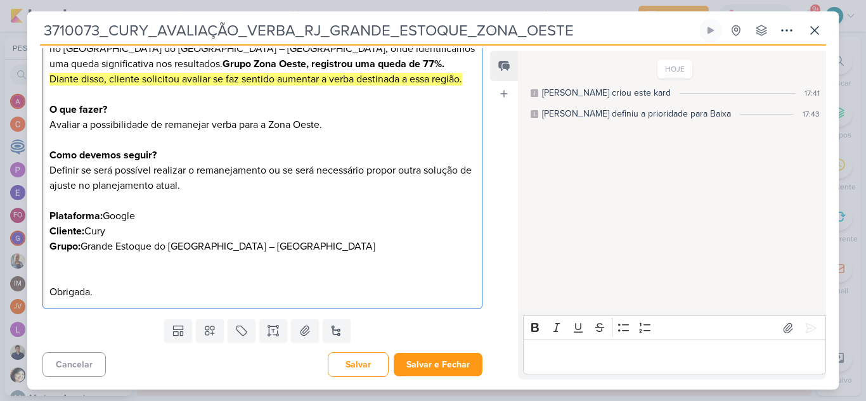
click at [79, 269] on p "Grupo: Grande Estoque do RJ – Zona Oeste Obrigada." at bounding box center [262, 269] width 426 height 61
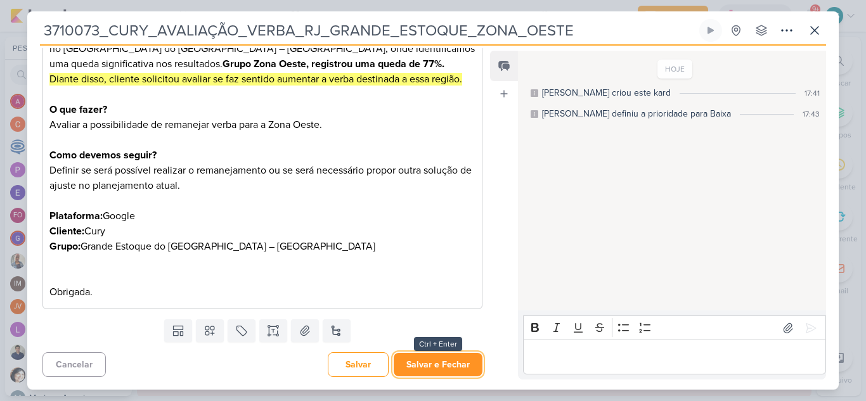
click at [454, 370] on button "Salvar e Fechar" at bounding box center [438, 364] width 89 height 23
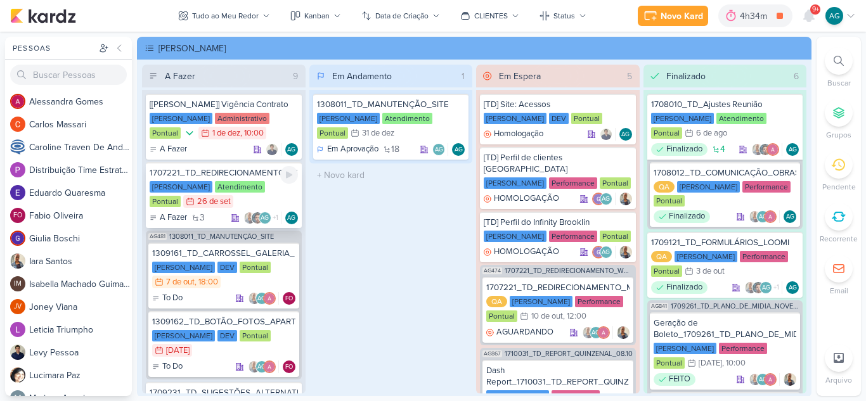
scroll to position [63, 0]
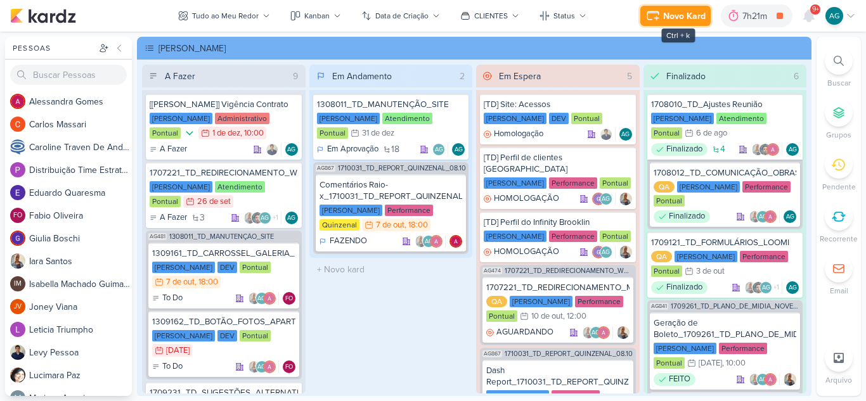
click at [687, 15] on div "Novo Kard" at bounding box center [684, 16] width 42 height 13
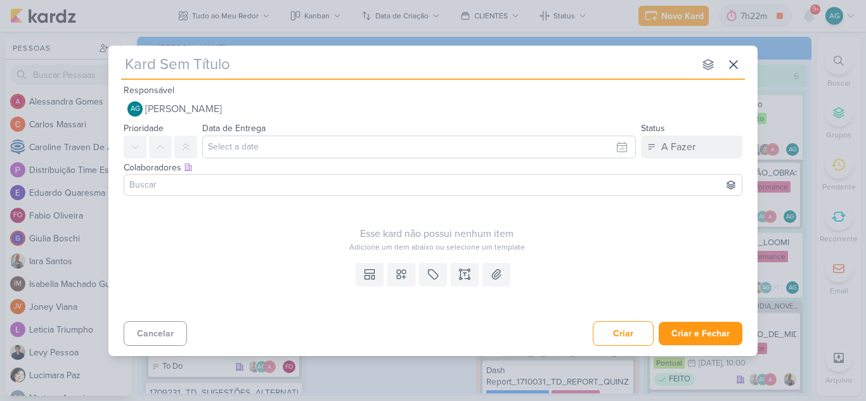
paste input "3710073_CURY_AVALIAÇÃO_VERBA_RJ_GRANDE_ESTOQUE_ZONA_OESTE"
type input "3710073_CURY_AVALIAÇÃO_VERBA_RJ_GRANDE_ESTOQUE_ZONA_OESTE"
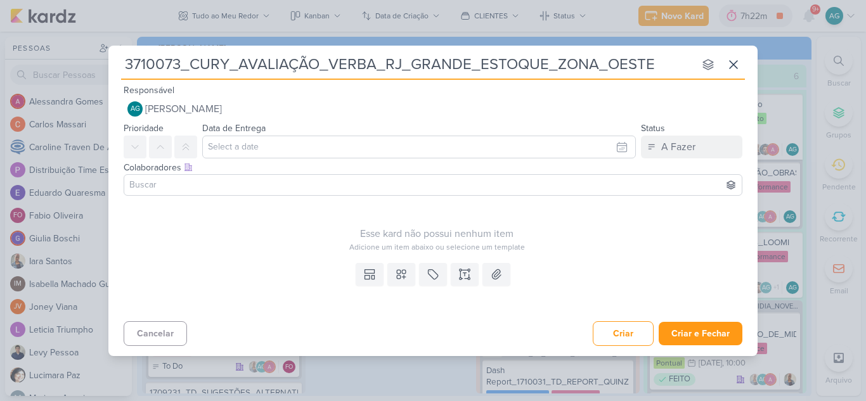
drag, startPoint x: 562, startPoint y: 65, endPoint x: 691, endPoint y: 57, distance: 129.5
click at [691, 57] on input "3710073_CURY_AVALIAÇÃO_VERBA_RJ_GRANDE_ESTOQUE_ZONA_OESTE" at bounding box center [407, 64] width 573 height 23
type input "3710073_CURY_AVALIAÇÃO_VERBA_RJ_GRANDE_ESTOQUE_ZO"
type input "3710073_CURY_AVALIAÇÃO_VERBA_RJ_GRANDE_ESTOQUE_ZONA_OESTE"
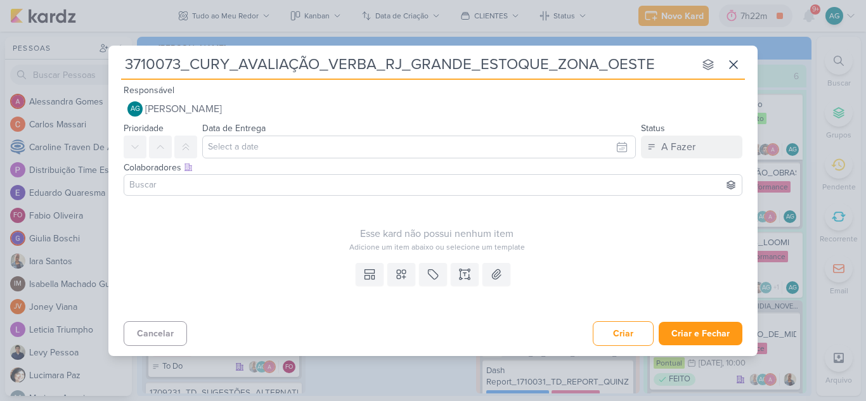
click at [589, 266] on div "Templates Campos Personalizados Marcadores Caixa De Texto Anexo" at bounding box center [432, 287] width 649 height 58
click at [467, 277] on icon at bounding box center [464, 274] width 13 height 13
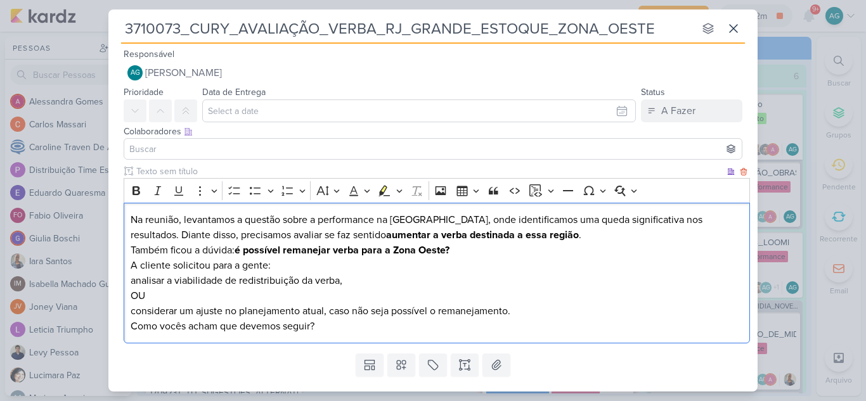
click at [134, 222] on p "Na reunião, levantamos a questão sobre a performance na Zona Oeste, onde identi…" at bounding box center [437, 227] width 613 height 30
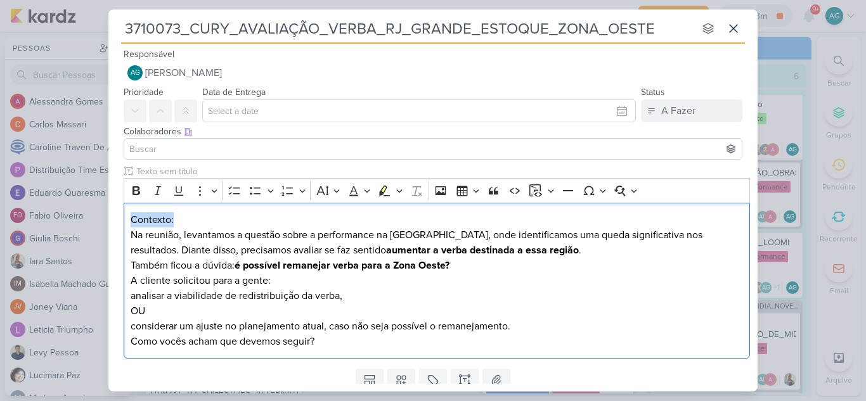
drag, startPoint x: 186, startPoint y: 222, endPoint x: 117, endPoint y: 224, distance: 69.1
click at [117, 224] on div "Clique para deixar o item visível somente à membros da sua organização Rich Tex…" at bounding box center [432, 264] width 649 height 199
click at [134, 195] on icon "Editor toolbar" at bounding box center [136, 190] width 8 height 9
click at [183, 249] on p "Contexto: Na reunião, levantamos a questão sobre a performance na Zona Oeste, o…" at bounding box center [437, 235] width 613 height 46
click at [132, 233] on p "Contexto: Na reunião, levantamos a questão sobre a performance na Zona Oeste, o…" at bounding box center [437, 235] width 613 height 46
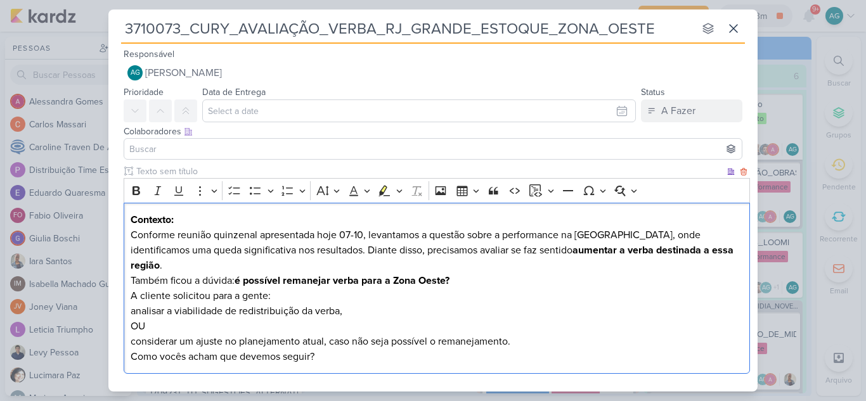
click at [566, 235] on p "Contexto: Conforme reunião quinzenal apresentada hoje 07-10, levantamos a quest…" at bounding box center [437, 242] width 613 height 61
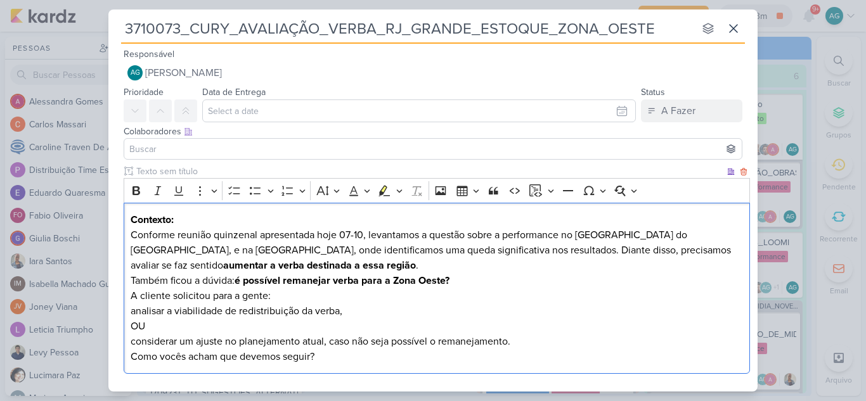
click at [172, 248] on p "Contexto: Conforme reunião quinzenal apresentada hoje 07-10, levantamos a quest…" at bounding box center [437, 242] width 613 height 61
click at [257, 266] on p "Contexto: Conforme reunião quinzenal apresentada hoje 07-10, levantamos a quest…" at bounding box center [437, 242] width 613 height 61
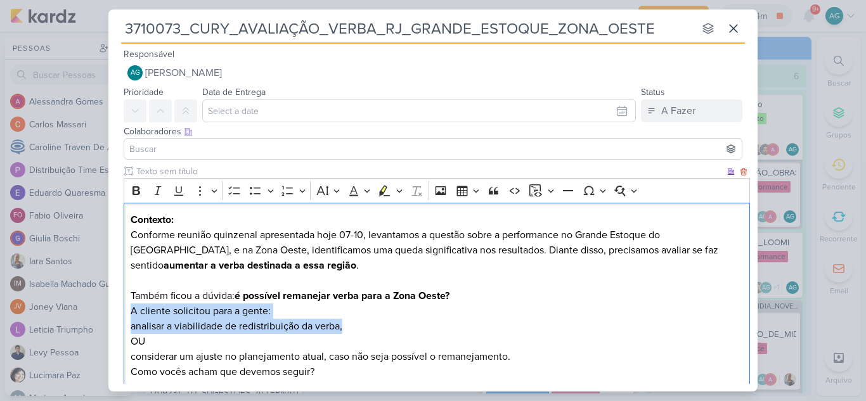
drag, startPoint x: 364, startPoint y: 327, endPoint x: 127, endPoint y: 316, distance: 237.3
click at [127, 316] on div "Contexto: Conforme reunião quinzenal apresentada hoje 07-10, levantamos a quest…" at bounding box center [437, 296] width 626 height 187
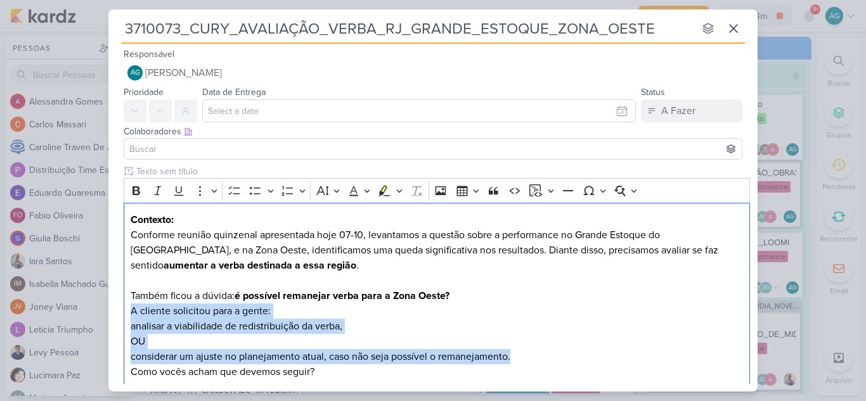
drag, startPoint x: 531, startPoint y: 354, endPoint x: 122, endPoint y: 317, distance: 410.6
click at [122, 317] on div "Clique para deixar o item visível somente à membros da sua organização Rich Tex…" at bounding box center [432, 279] width 649 height 229
copy div "A cliente solicitou para a gente: analisar a viabilidade de redistribuição da v…"
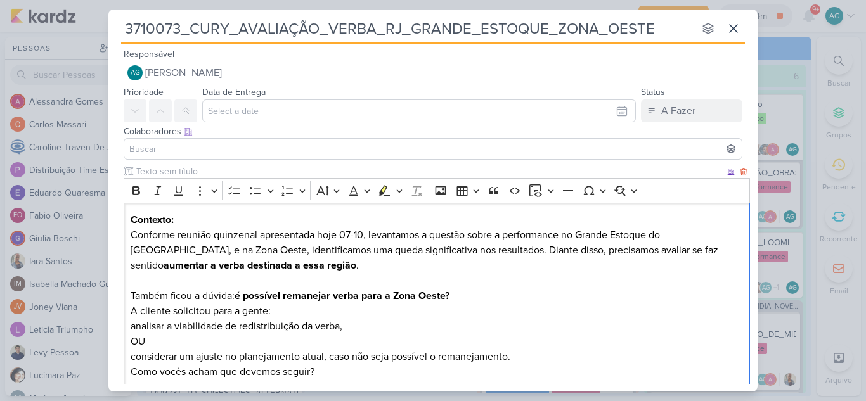
click at [690, 235] on p "Contexto: Conforme reunião quinzenal apresentada hoje 07-10, levantamos a quest…" at bounding box center [437, 250] width 613 height 76
click at [261, 265] on p "Contexto: Conforme reunião quinzenal apresentada hoje 07-10, levantamos a quest…" at bounding box center [437, 250] width 613 height 76
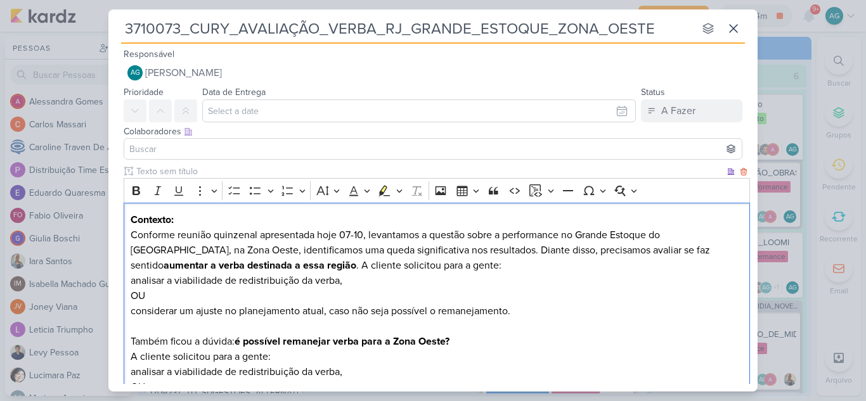
click at [416, 264] on p "Contexto: Conforme reunião quinzenal apresentada hoje 07-10, levantamos a quest…" at bounding box center [437, 242] width 613 height 61
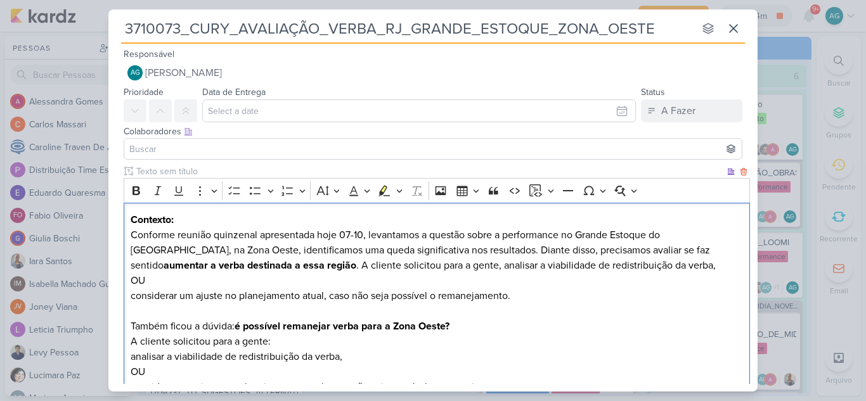
click at [626, 264] on p "Contexto: Conforme reunião quinzenal apresentada hoje 07-10, levantamos a quest…" at bounding box center [437, 250] width 613 height 76
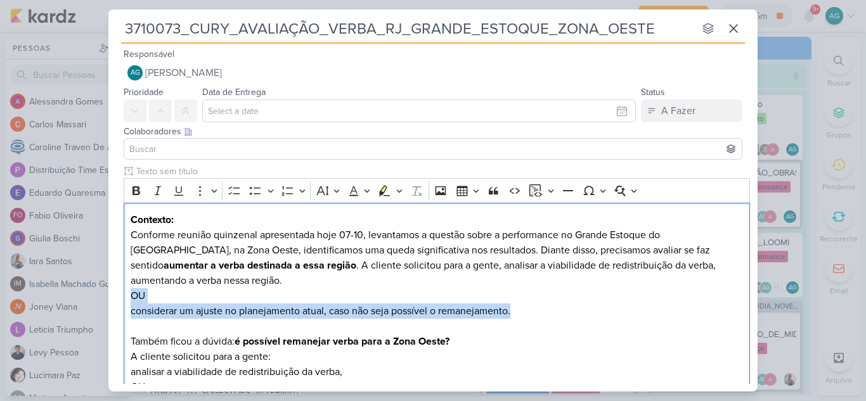
drag, startPoint x: 521, startPoint y: 315, endPoint x: 115, endPoint y: 299, distance: 406.7
click at [115, 299] on div "Clique para deixar o item visível somente à membros da sua organização Rich Tex…" at bounding box center [432, 302] width 649 height 275
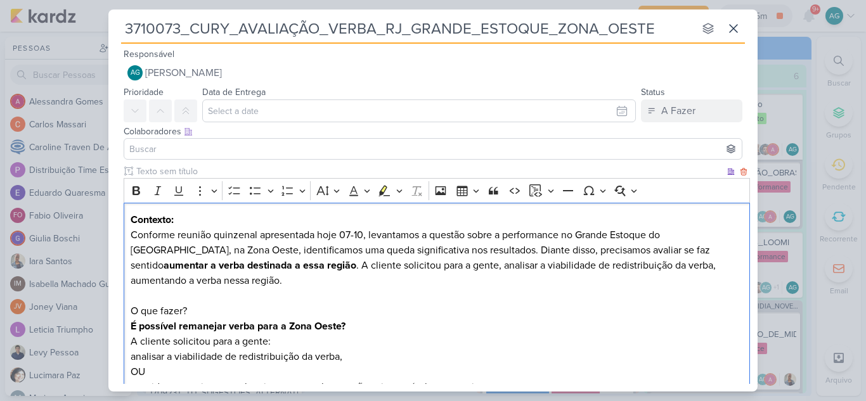
click at [578, 234] on p "Contexto: Conforme reunião quinzenal apresentada hoje 07-10, levantamos a quest…" at bounding box center [437, 257] width 613 height 91
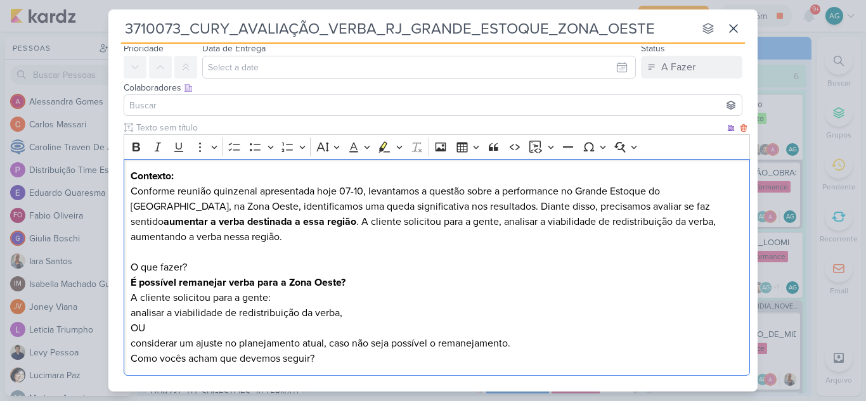
scroll to position [63, 0]
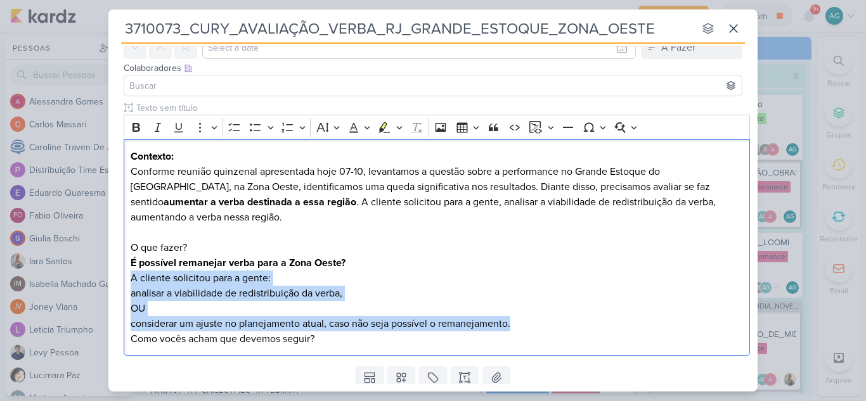
drag, startPoint x: 540, startPoint y: 326, endPoint x: 101, endPoint y: 280, distance: 441.1
click at [101, 280] on div "3710073_CURY_AVALIAÇÃO_VERBA_RJ_GRANDE_ESTOQUE_ZONA_OESTE nenhum grupo disponív…" at bounding box center [433, 200] width 866 height 401
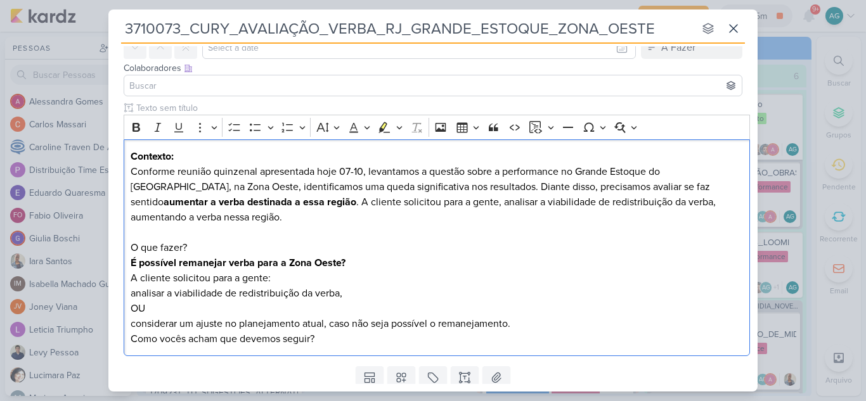
scroll to position [60, 0]
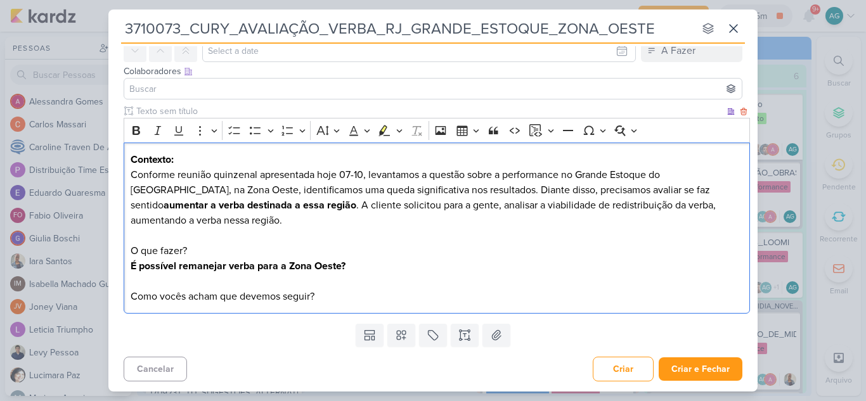
click at [170, 295] on p "Como vocês acham que devemos seguir?" at bounding box center [437, 296] width 613 height 15
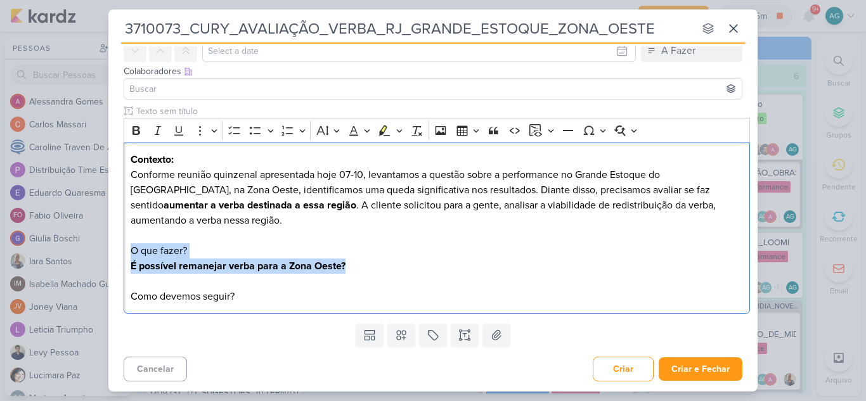
drag, startPoint x: 356, startPoint y: 263, endPoint x: 121, endPoint y: 255, distance: 235.3
click at [121, 255] on div "Clique para deixar o item visível somente à membros da sua organização Rich Tex…" at bounding box center [432, 212] width 649 height 214
click at [134, 134] on icon "Editor toolbar" at bounding box center [136, 130] width 8 height 9
click at [202, 257] on p "O que fazer? É possível remanejar verba para a Zona Oeste?" at bounding box center [437, 258] width 613 height 30
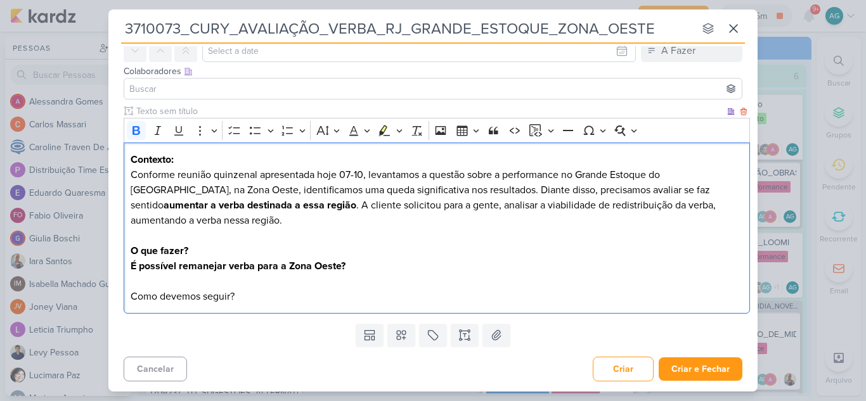
click at [206, 245] on p "O que fazer? É possível remanejar verba para a Zona Oeste?" at bounding box center [437, 258] width 613 height 30
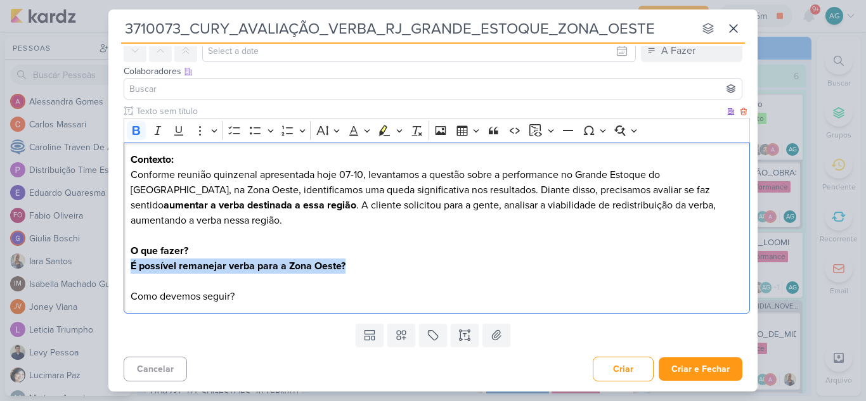
drag, startPoint x: 364, startPoint y: 264, endPoint x: 127, endPoint y: 266, distance: 237.1
click at [127, 266] on div "Contexto: Conforme reunião quinzenal apresentada hoje 07-10, levantamos a quest…" at bounding box center [437, 229] width 626 height 172
click at [135, 127] on icon "Editor toolbar" at bounding box center [136, 130] width 8 height 9
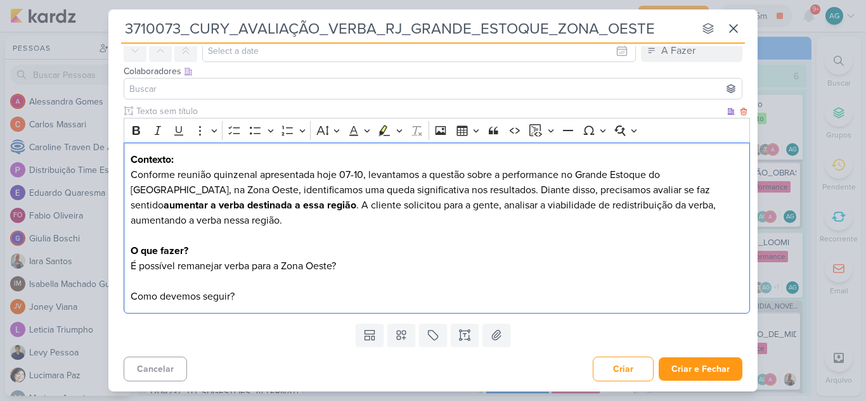
click at [391, 276] on p "Editor editing area: main" at bounding box center [437, 281] width 613 height 15
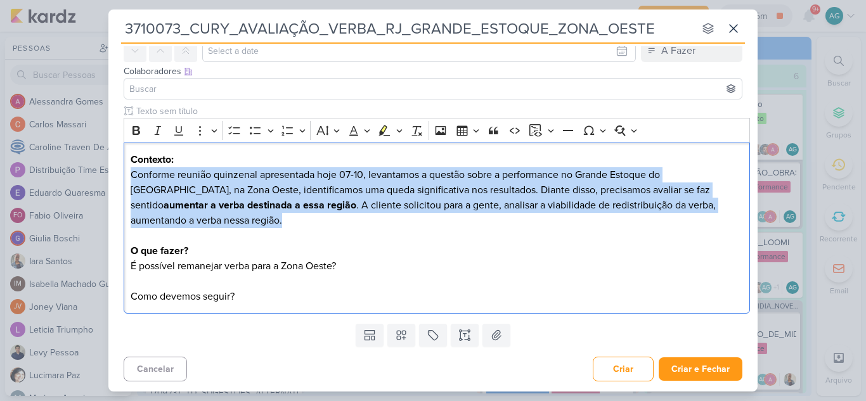
drag, startPoint x: 198, startPoint y: 226, endPoint x: 113, endPoint y: 174, distance: 99.3
click at [113, 174] on div "Clique para deixar o item visível somente à membros da sua organização Rich Tex…" at bounding box center [432, 212] width 649 height 214
click at [137, 124] on icon "Editor toolbar" at bounding box center [136, 130] width 13 height 13
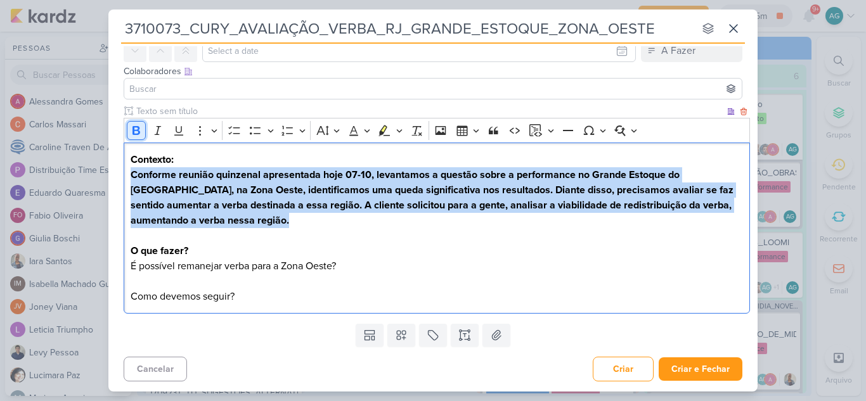
click at [137, 124] on icon "Editor toolbar" at bounding box center [136, 130] width 13 height 13
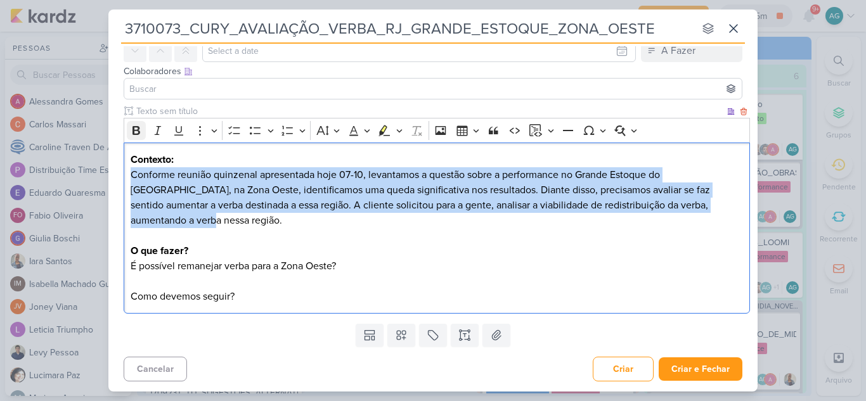
scroll to position [45, 0]
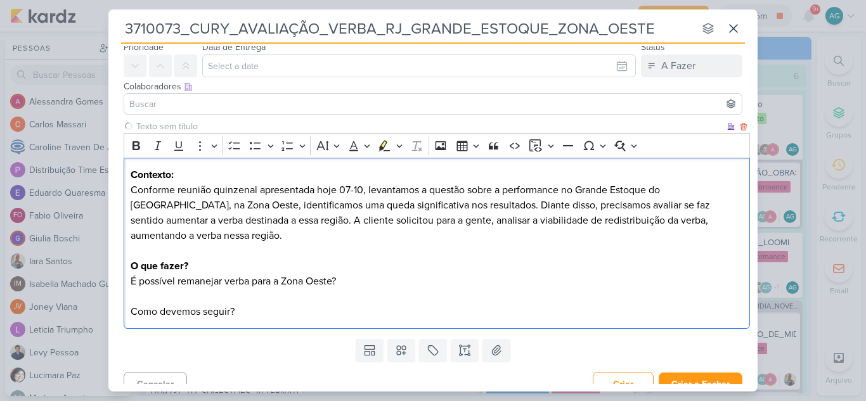
click at [425, 289] on p "Editor editing area: main" at bounding box center [437, 296] width 613 height 15
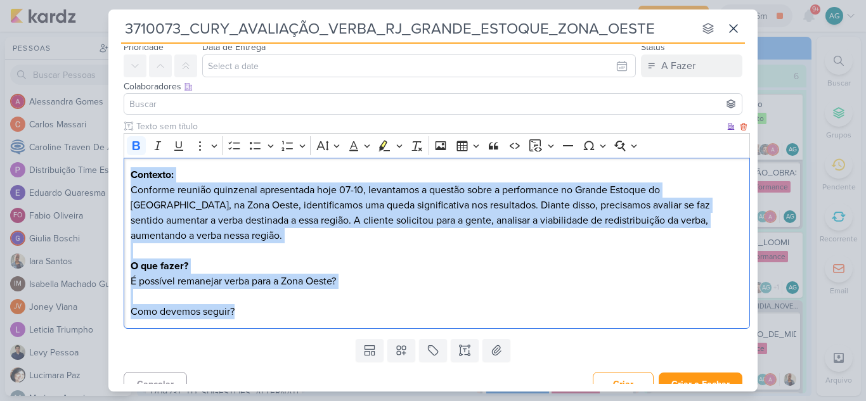
drag, startPoint x: 249, startPoint y: 299, endPoint x: 129, endPoint y: 169, distance: 177.2
click at [129, 169] on div "Contexto: Conforme reunião quinzenal apresentada hoje 07-10, levantamos a quest…" at bounding box center [437, 244] width 626 height 172
copy div "Contexto: Conforme reunião quinzenal apresentada hoje 07-10, levantamos a quest…"
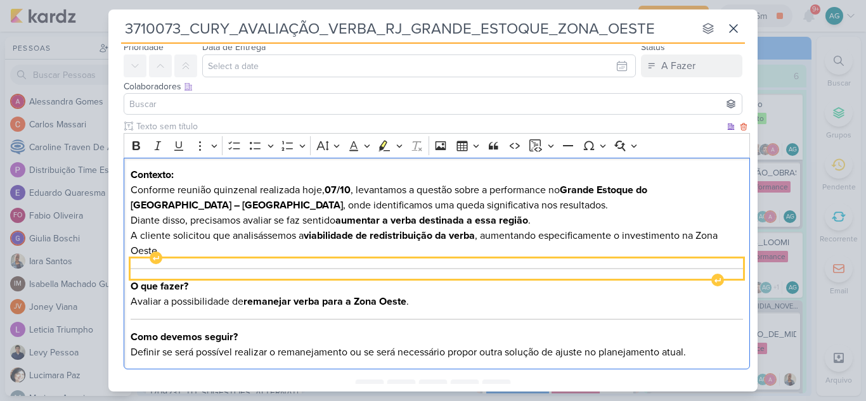
click at [468, 267] on div "Editor editing area: main" at bounding box center [437, 269] width 613 height 20
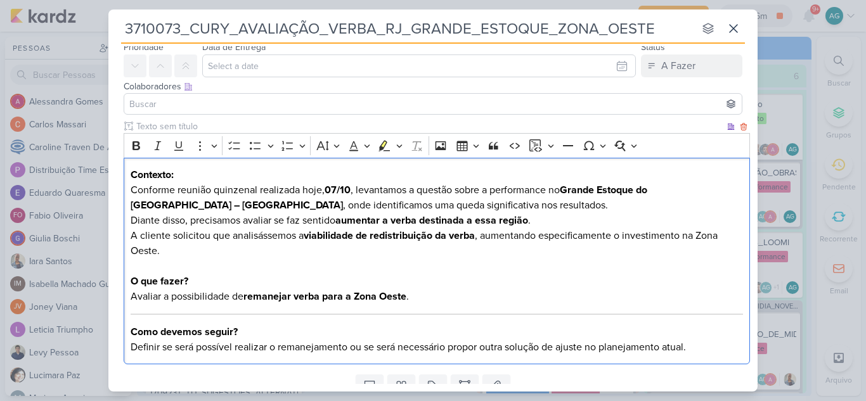
click at [173, 244] on p "A cliente solicitou que analisássemos a viabilidade de redistribuição da verba …" at bounding box center [437, 243] width 613 height 30
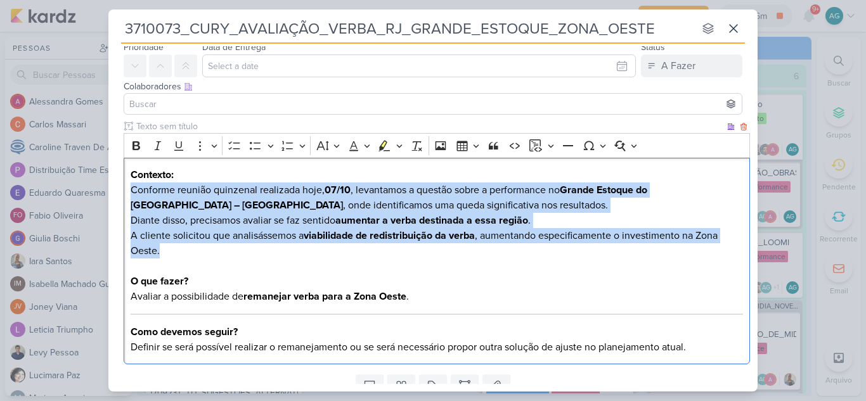
drag, startPoint x: 171, startPoint y: 254, endPoint x: 126, endPoint y: 191, distance: 76.7
click at [126, 191] on div "Contexto: Conforme reunião quinzenal realizada hoje, 07/10 , levantamos a quest…" at bounding box center [437, 261] width 626 height 207
click at [139, 147] on icon "Editor toolbar" at bounding box center [136, 145] width 8 height 9
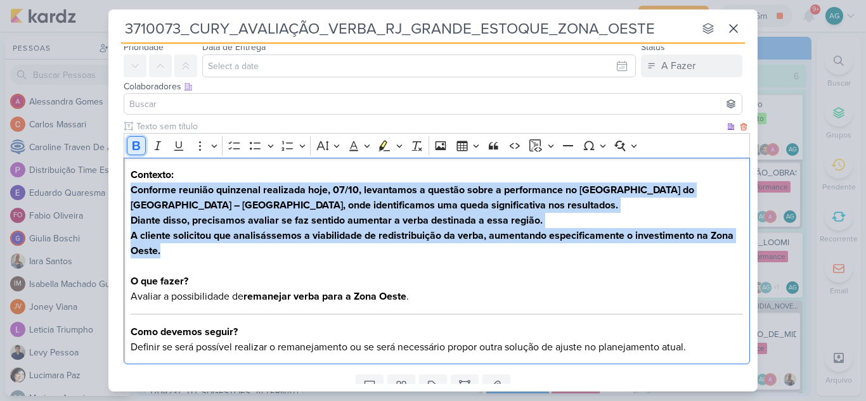
click at [139, 147] on icon "Editor toolbar" at bounding box center [136, 145] width 8 height 9
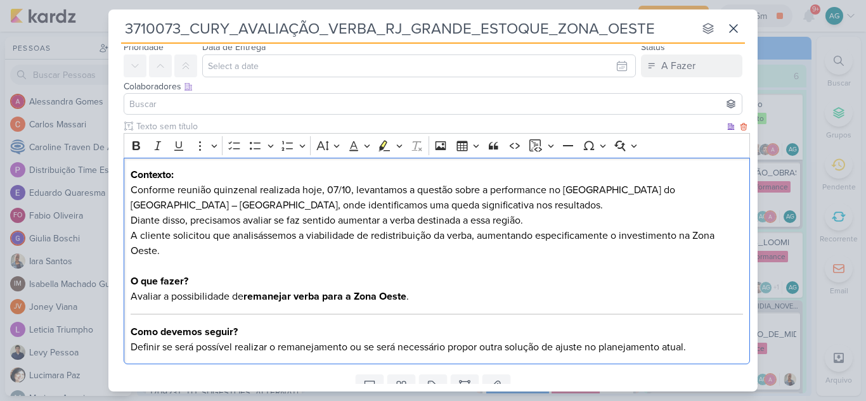
click at [244, 262] on p "Editor editing area: main" at bounding box center [437, 266] width 613 height 15
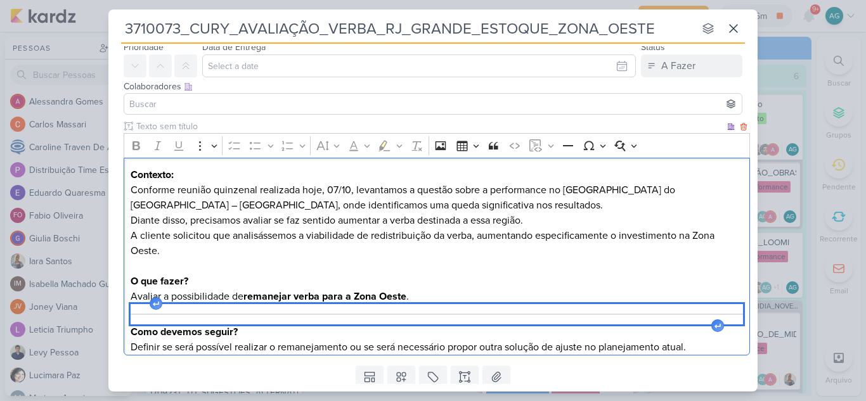
click at [394, 306] on div "Editor editing area: main" at bounding box center [437, 314] width 613 height 20
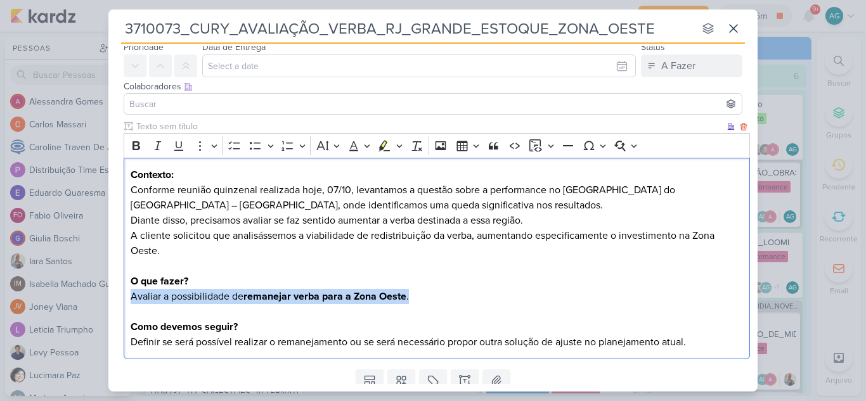
drag, startPoint x: 418, startPoint y: 294, endPoint x: 128, endPoint y: 296, distance: 290.3
click at [128, 296] on div "Contexto: Conforme reunião quinzenal realizada hoje, 07/10, levantamos a questã…" at bounding box center [437, 259] width 626 height 202
click at [136, 146] on icon "Editor toolbar" at bounding box center [136, 145] width 8 height 9
click at [441, 294] on p "Avaliar a possibilidade de remanejar verba para a Zona Oeste." at bounding box center [437, 296] width 613 height 15
drag, startPoint x: 441, startPoint y: 294, endPoint x: 105, endPoint y: 295, distance: 336.0
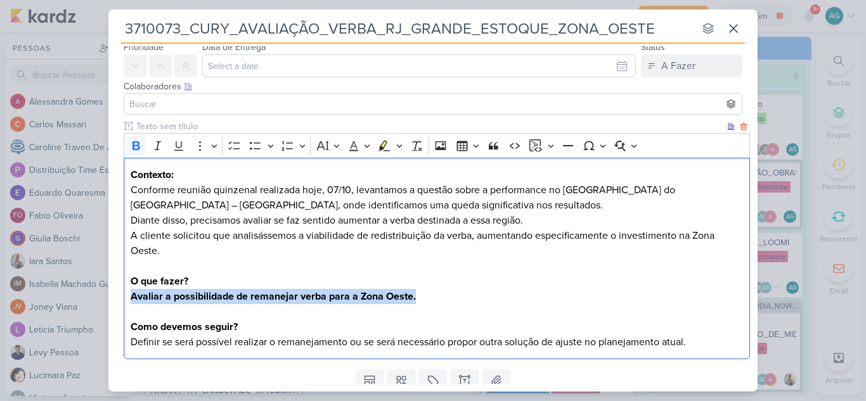
click at [105, 295] on div "3710073_CURY_AVALIAÇÃO_VERBA_RJ_GRANDE_ESTOQUE_ZONA_OESTE nenhum grupo disponív…" at bounding box center [433, 200] width 866 height 401
click at [138, 146] on icon "Editor toolbar" at bounding box center [136, 145] width 8 height 9
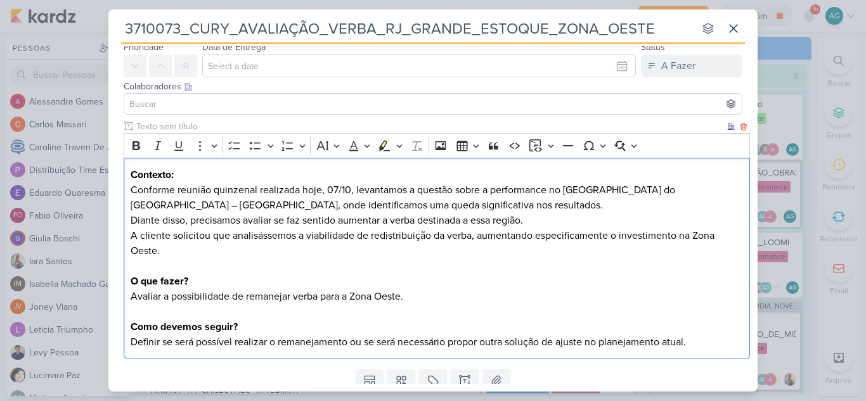
click at [439, 299] on p "Avaliar a possibilidade de remanejar verba para a Zona Oeste." at bounding box center [437, 296] width 613 height 15
click at [189, 219] on p "Contexto: Conforme reunião quinzenal realizada hoje, 07/10, levantamos a questã…" at bounding box center [437, 197] width 613 height 61
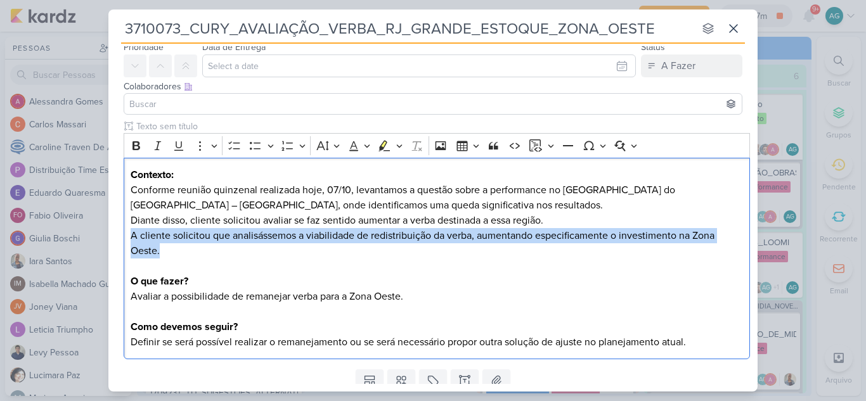
drag, startPoint x: 205, startPoint y: 255, endPoint x: 90, endPoint y: 239, distance: 116.5
click at [90, 239] on div "3710073_CURY_AVALIAÇÃO_VERBA_RJ_GRANDE_ESTOQUE_ZONA_OESTE nenhum grupo disponív…" at bounding box center [433, 200] width 866 height 401
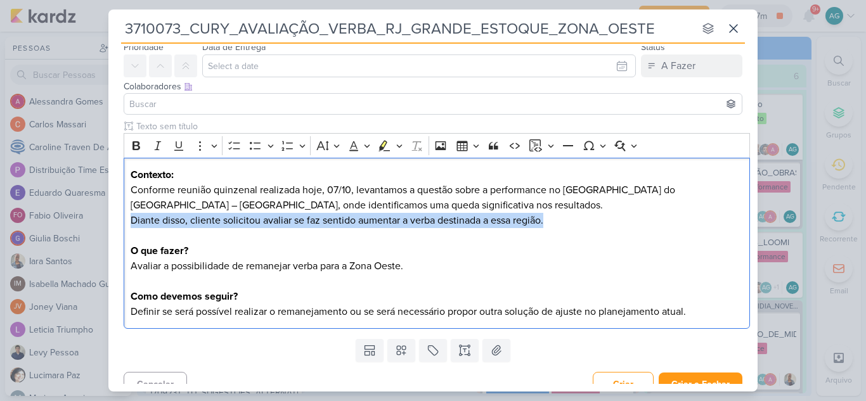
drag, startPoint x: 579, startPoint y: 217, endPoint x: 110, endPoint y: 219, distance: 468.5
click at [110, 219] on div "Clique para deixar o item visível somente à membros da sua organização Rich Tex…" at bounding box center [432, 227] width 649 height 214
click at [381, 145] on icon "Editor toolbar" at bounding box center [384, 145] width 11 height 11
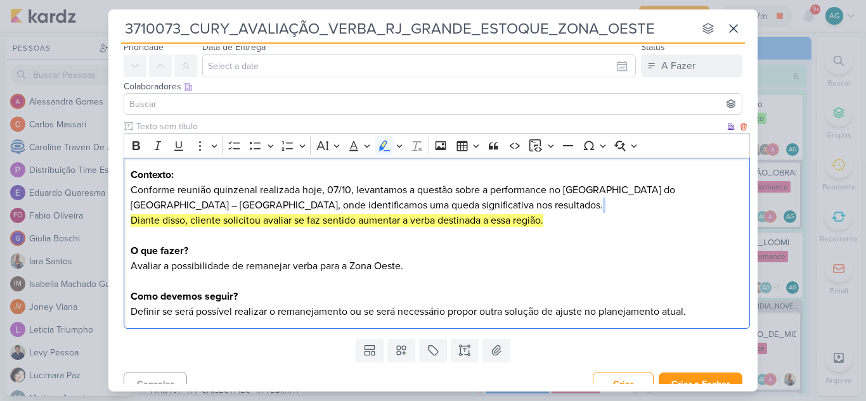
click at [605, 256] on p "O que fazer?" at bounding box center [437, 250] width 613 height 15
click at [711, 313] on p "Como devemos seguir? Definir se será possível realizar o remanejamento ou se se…" at bounding box center [437, 304] width 613 height 30
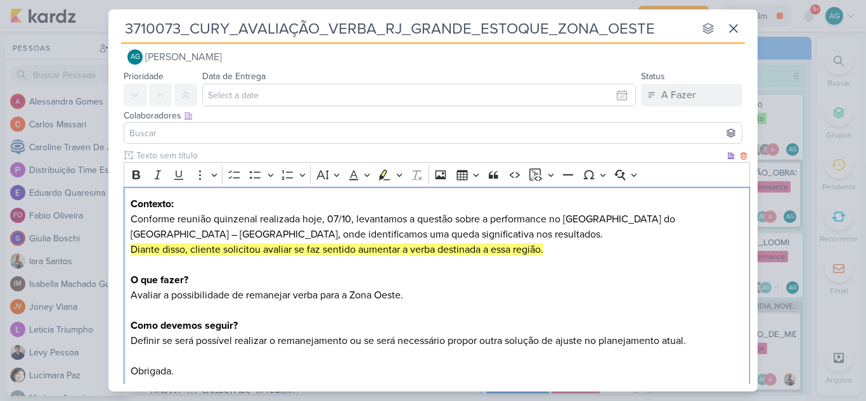
scroll to position [0, 0]
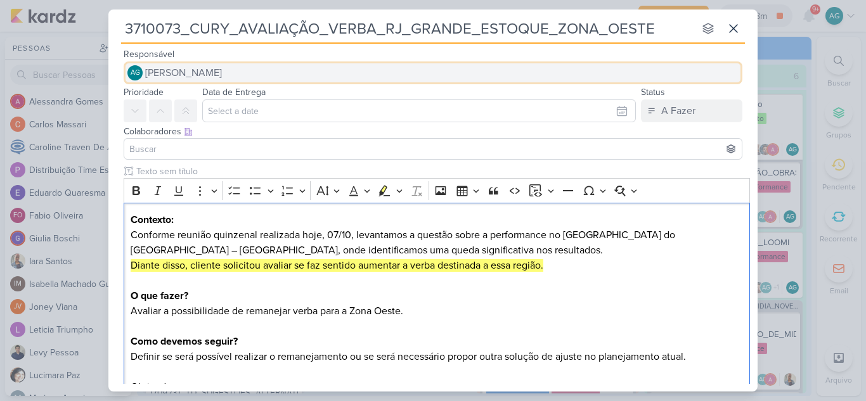
click at [262, 70] on button "AG Aline Gimenez Graciano" at bounding box center [433, 72] width 619 height 23
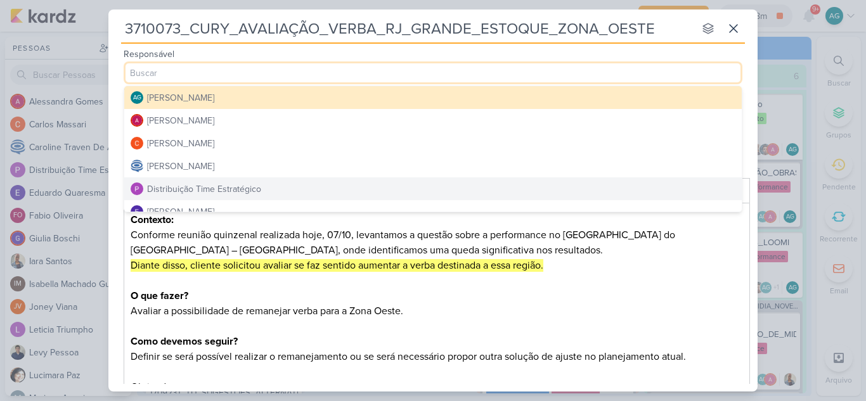
click at [222, 188] on div "Distribuição Time Estratégico" at bounding box center [204, 189] width 114 height 13
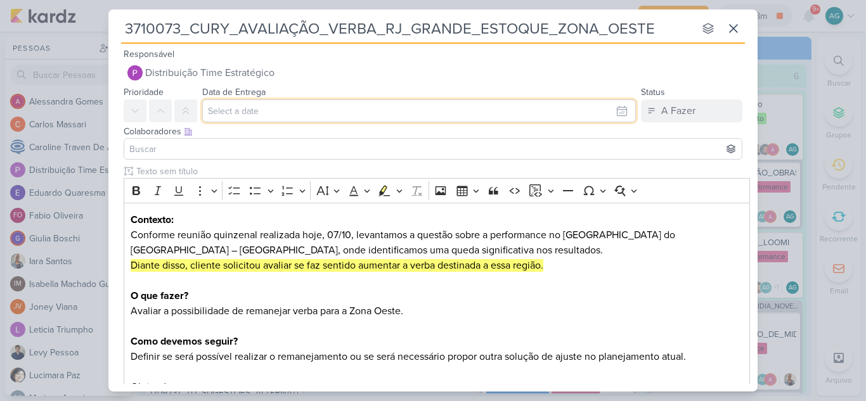
click at [264, 110] on input "text" at bounding box center [419, 111] width 434 height 23
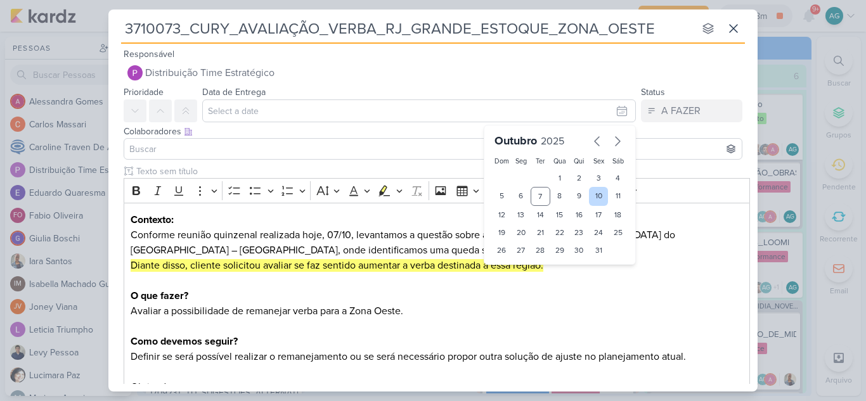
click at [590, 200] on div "10" at bounding box center [599, 196] width 20 height 19
type input "10 de outubro de 2025 às 23:59"
click at [517, 271] on select "00 01 02 03 04 05 06 07 08 09 10 11 12 13 14 15 16 17 18 19 20 21 22 23" at bounding box center [521, 271] width 18 height 15
select select "18"
click at [512, 264] on select "00 01 02 03 04 05 06 07 08 09 10 11 12 13 14 15 16 17 18 19 20 21 22 23" at bounding box center [521, 271] width 18 height 15
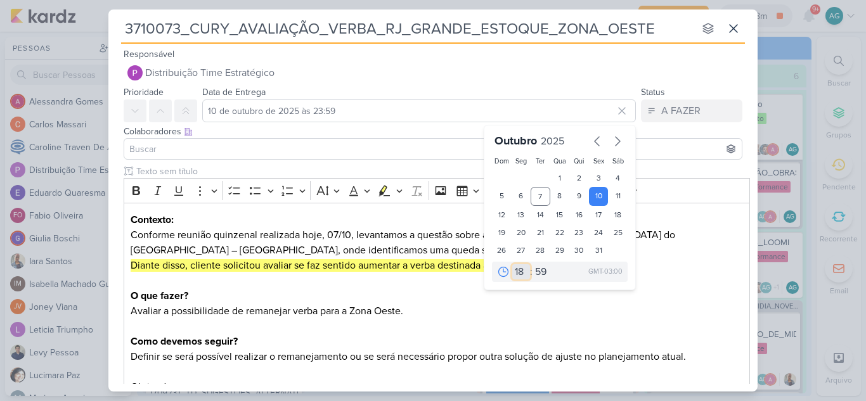
type input "10 de outubro de 2025 às 18:59"
click at [536, 269] on select "00 05 10 15 20 25 30 35 40 45 50 55 59" at bounding box center [542, 271] width 18 height 15
select select "0"
click at [533, 264] on select "00 05 10 15 20 25 30 35 40 45 50 55 59" at bounding box center [542, 271] width 18 height 15
type input "10 de outubro de 2025 às 18:00"
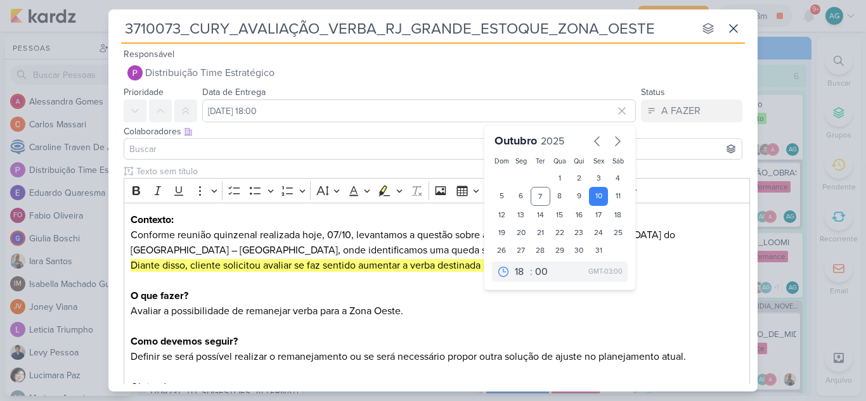
click at [170, 145] on input at bounding box center [433, 148] width 612 height 15
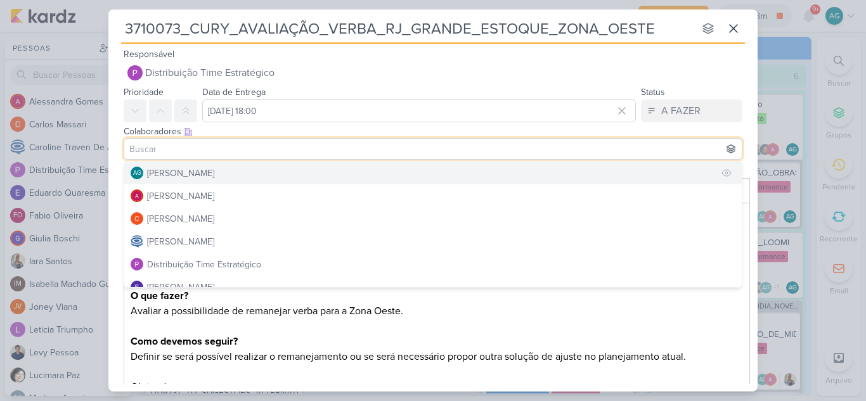
click at [169, 169] on div "[PERSON_NAME]" at bounding box center [180, 173] width 67 height 13
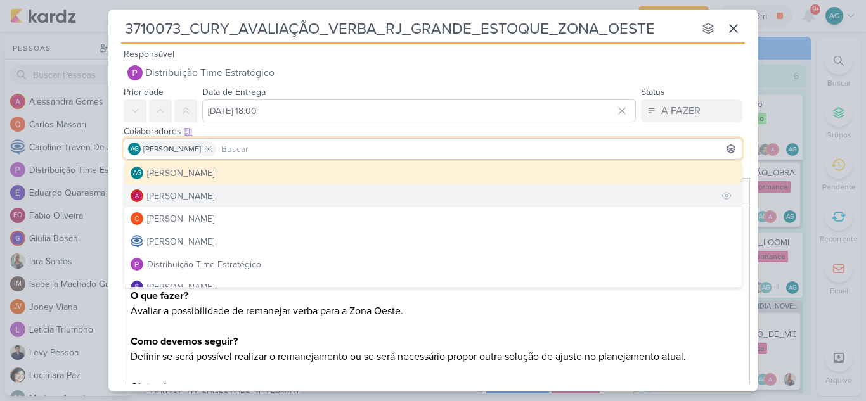
click at [176, 200] on div "Alessandra Gomes" at bounding box center [180, 196] width 67 height 13
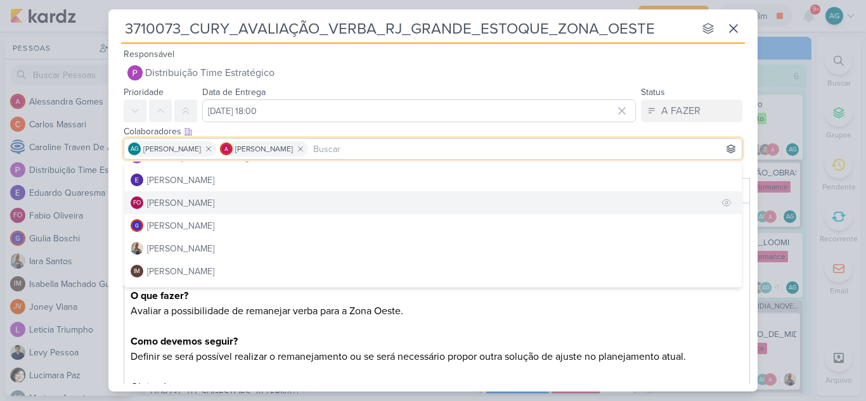
scroll to position [127, 0]
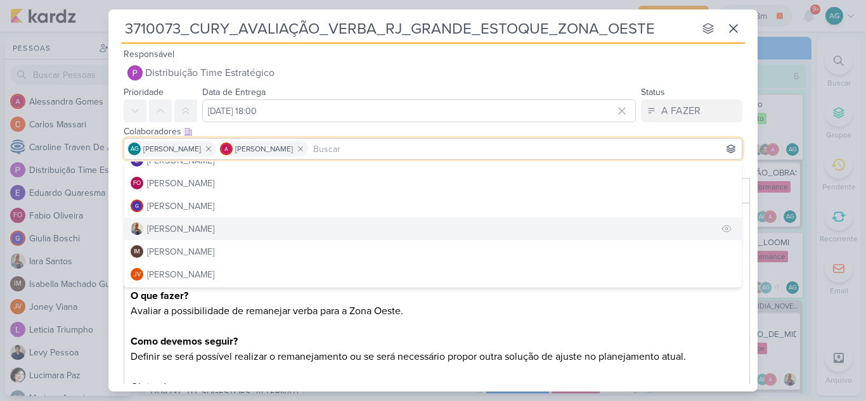
click at [189, 233] on div "Iara Santos" at bounding box center [180, 229] width 67 height 13
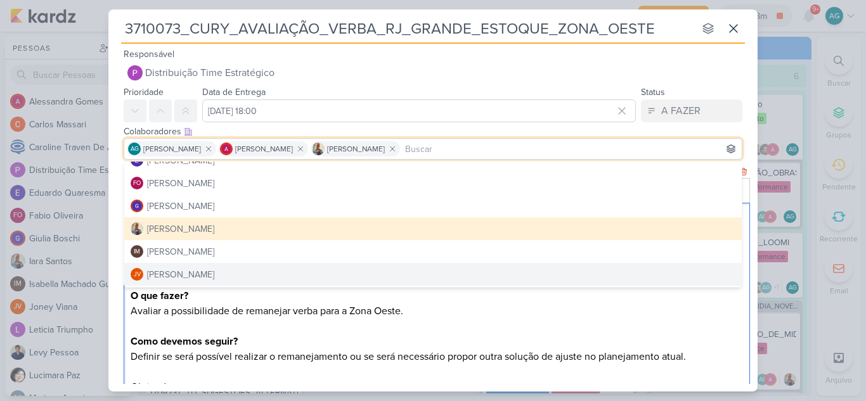
click at [474, 349] on p "Como devemos seguir? Definir se será possível realizar o remanejamento ou se se…" at bounding box center [437, 364] width 613 height 61
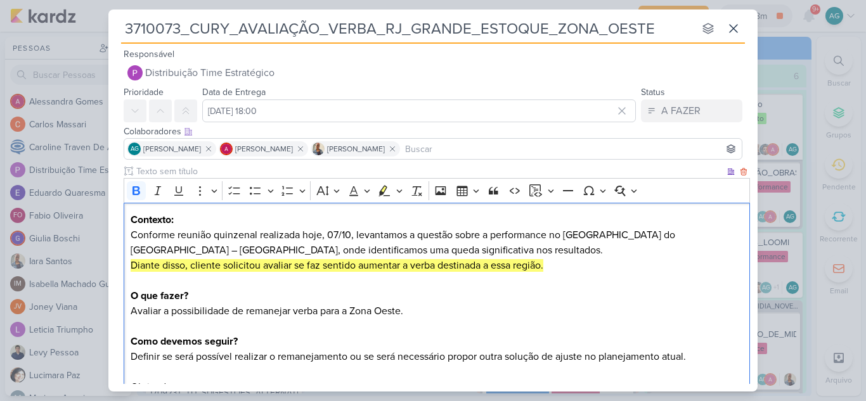
scroll to position [63, 0]
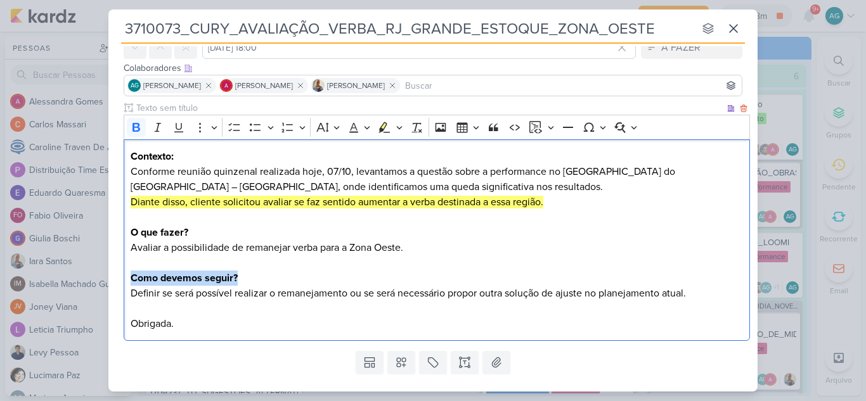
drag, startPoint x: 269, startPoint y: 278, endPoint x: 127, endPoint y: 275, distance: 141.4
click at [127, 275] on div "Contexto: Conforme reunião quinzenal realizada hoje, 07/10, levantamos a questã…" at bounding box center [437, 240] width 626 height 202
click at [432, 328] on p "Como devemos seguir? Definir se será possível realizar o remanejamento ou se se…" at bounding box center [437, 301] width 613 height 61
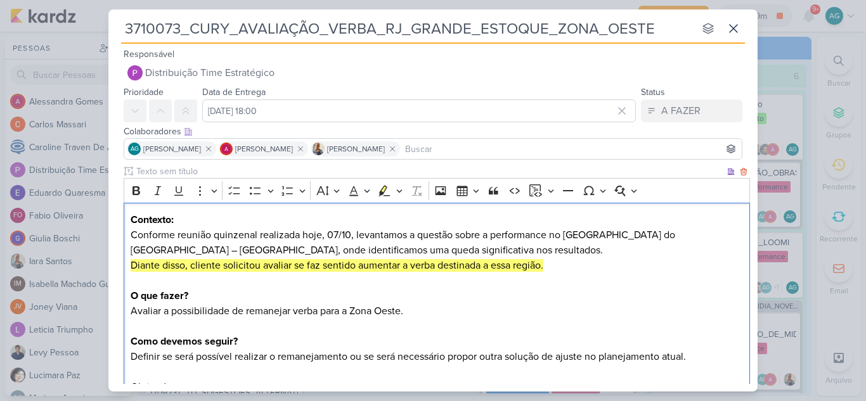
scroll to position [91, 0]
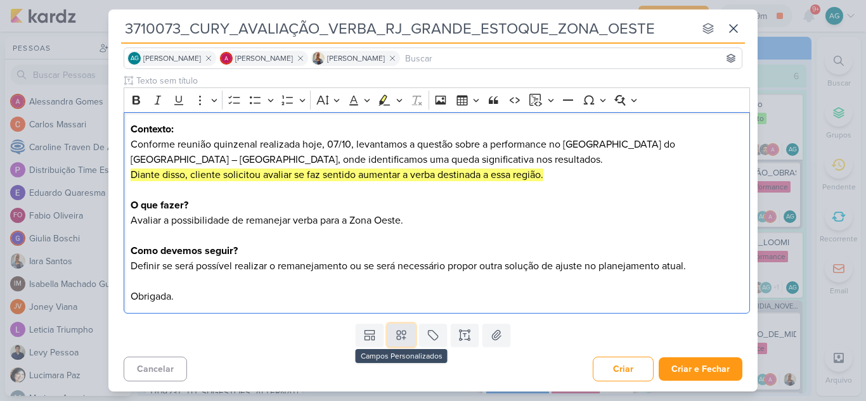
click at [403, 338] on icon at bounding box center [401, 336] width 9 height 9
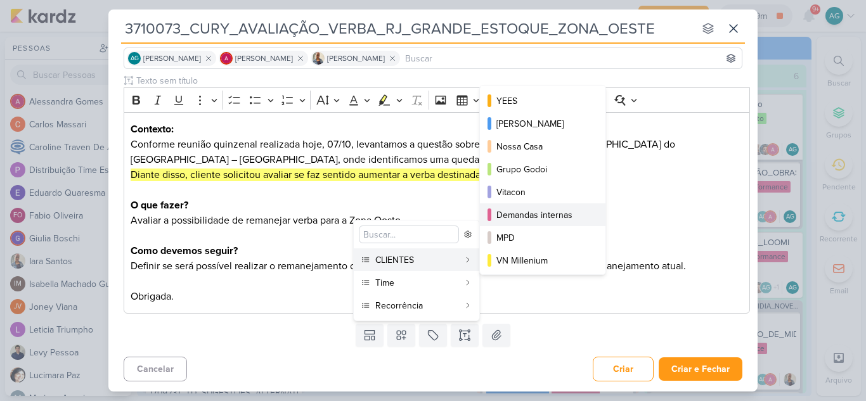
scroll to position [63, 0]
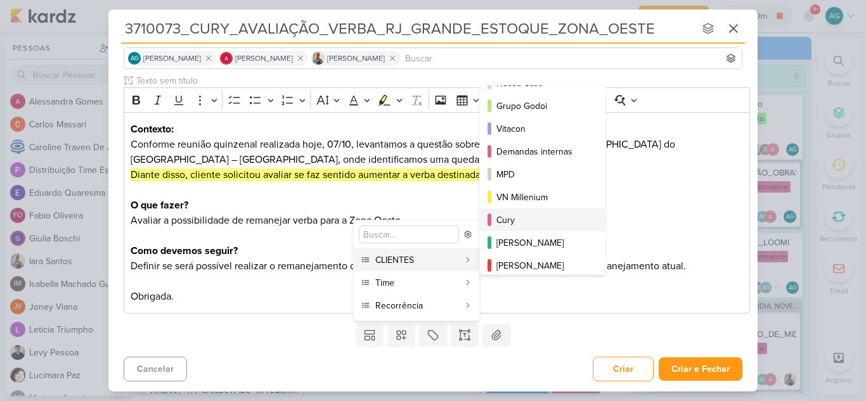
click at [527, 219] on div "Cury" at bounding box center [543, 220] width 94 height 13
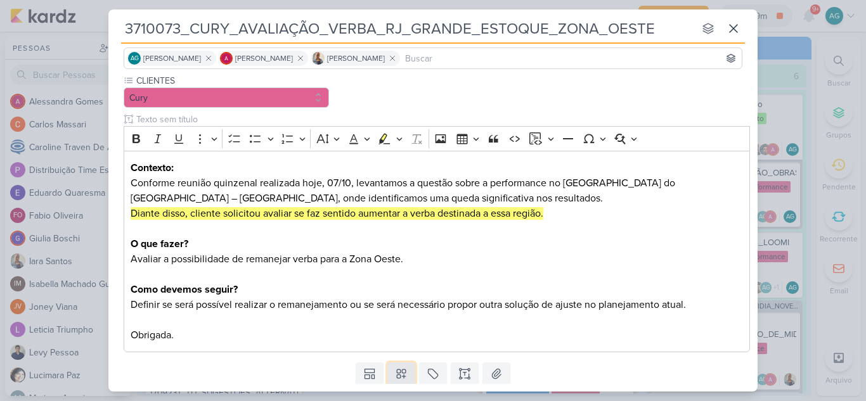
click at [400, 379] on icon at bounding box center [401, 374] width 13 height 13
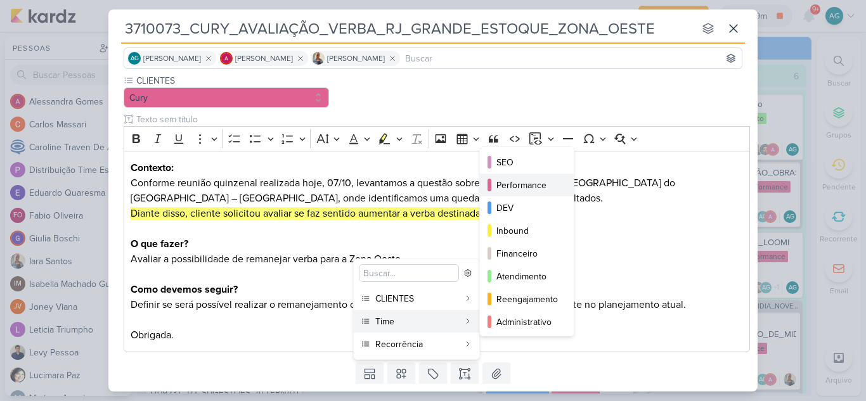
click at [545, 190] on div "Performance" at bounding box center [527, 185] width 62 height 13
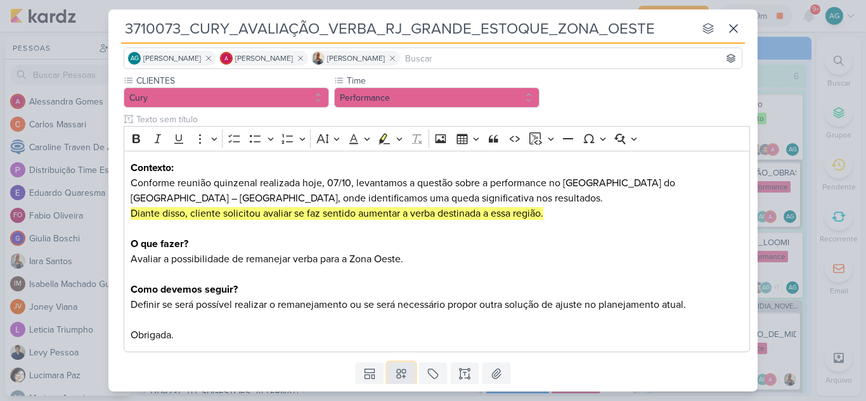
click at [404, 373] on icon at bounding box center [401, 374] width 13 height 13
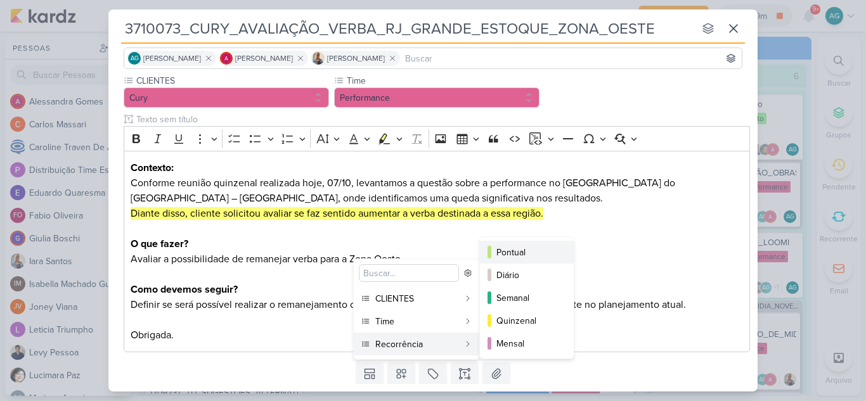
click at [510, 251] on div "Pontual" at bounding box center [527, 252] width 62 height 13
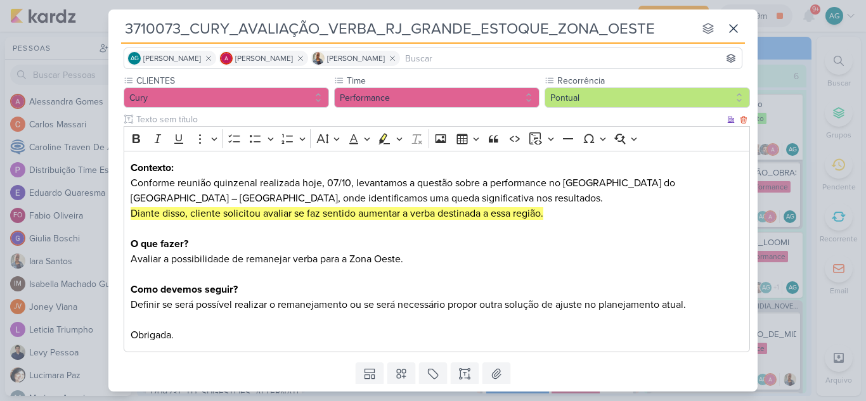
click at [539, 258] on p "Avaliar a possibilidade de remanejar verba para a Zona Oeste." at bounding box center [437, 259] width 613 height 15
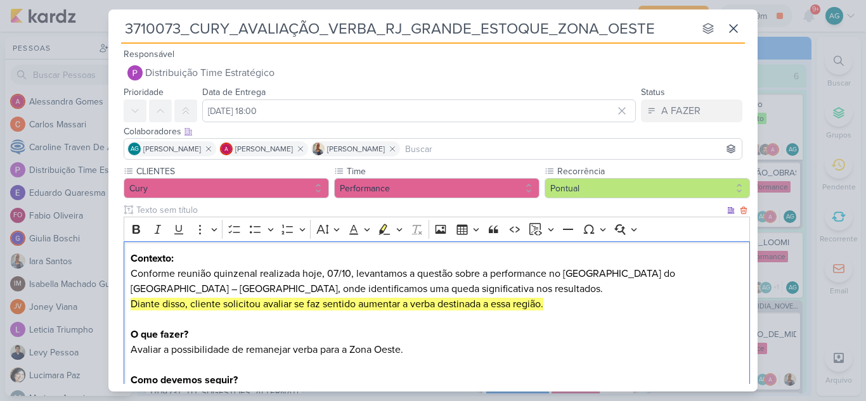
scroll to position [129, 0]
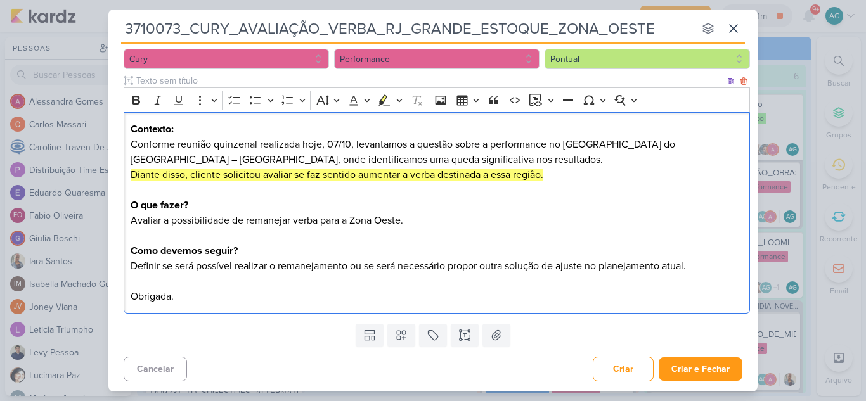
click at [409, 163] on p "Contexto: Conforme reunião quinzenal realizada hoje, 07/10, levantamos a questã…" at bounding box center [437, 152] width 613 height 61
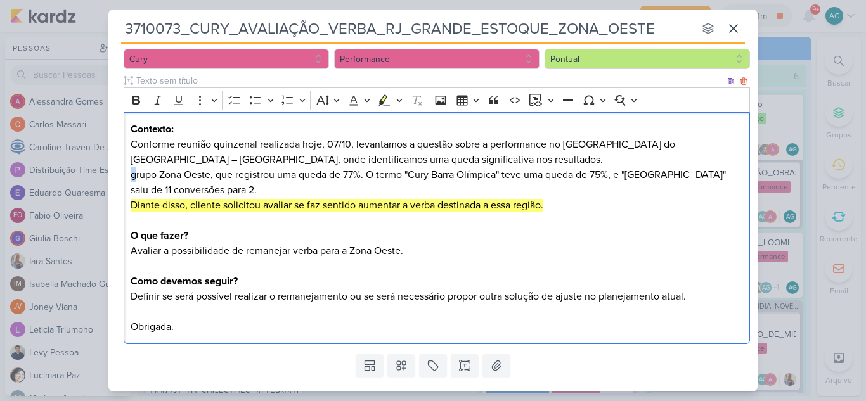
drag, startPoint x: 134, startPoint y: 176, endPoint x: 126, endPoint y: 175, distance: 8.3
click at [126, 175] on div "Contexto: Conforme reunião quinzenal realizada hoje, 07/10, levantamos a questã…" at bounding box center [437, 228] width 626 height 233
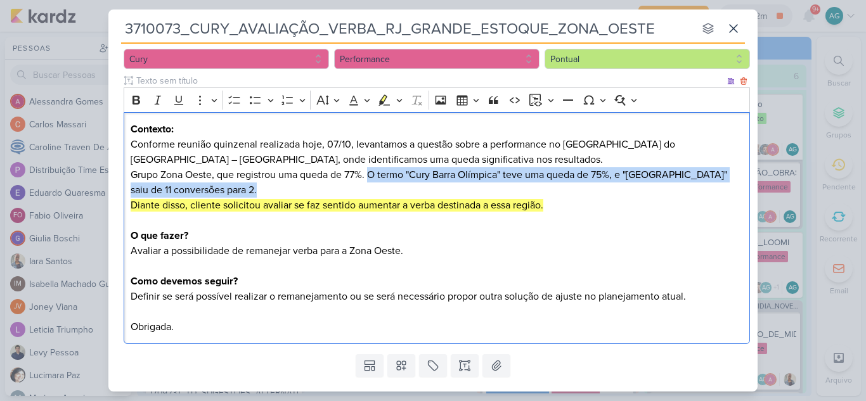
drag, startPoint x: 369, startPoint y: 173, endPoint x: 379, endPoint y: 187, distance: 17.2
click at [379, 187] on p "Contexto: Conforme reunião quinzenal realizada hoje, 07/10, levantamos a questã…" at bounding box center [437, 167] width 613 height 91
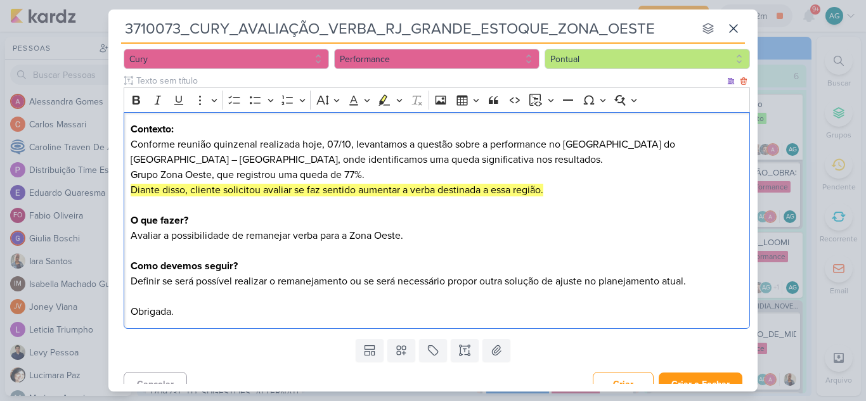
drag, startPoint x: 381, startPoint y: 179, endPoint x: 126, endPoint y: 179, distance: 254.8
click at [126, 179] on div "Contexto: Conforme reunião quinzenal realizada hoje, 07/10, levantamos a questã…" at bounding box center [437, 220] width 626 height 217
click at [136, 100] on icon "Editor toolbar" at bounding box center [136, 100] width 13 height 13
click at [429, 162] on p "Contexto: Conforme reunião quinzenal realizada hoje, 07/10, levantamos a questã…" at bounding box center [437, 160] width 613 height 76
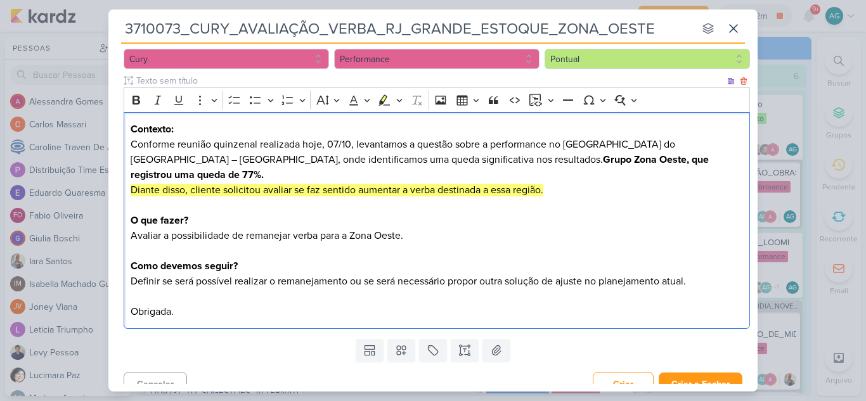
click at [492, 156] on strong "Grupo Zona Oeste, que registrou uma queda de 77%." at bounding box center [420, 167] width 578 height 28
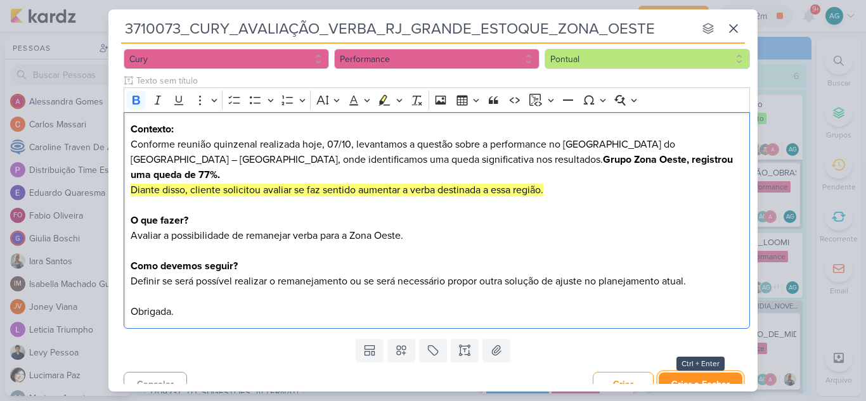
click at [721, 373] on button "Criar e Fechar" at bounding box center [701, 384] width 84 height 23
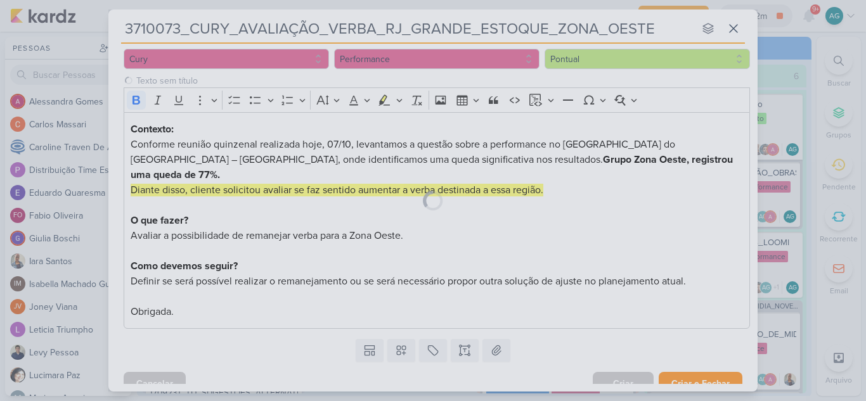
scroll to position [128, 0]
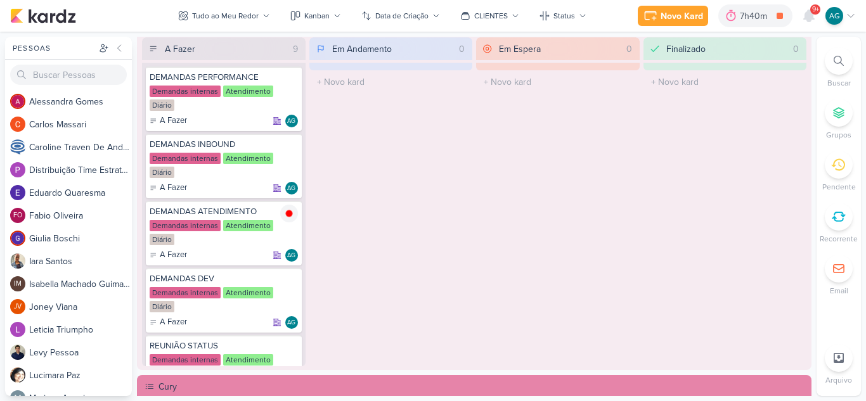
scroll to position [761, 0]
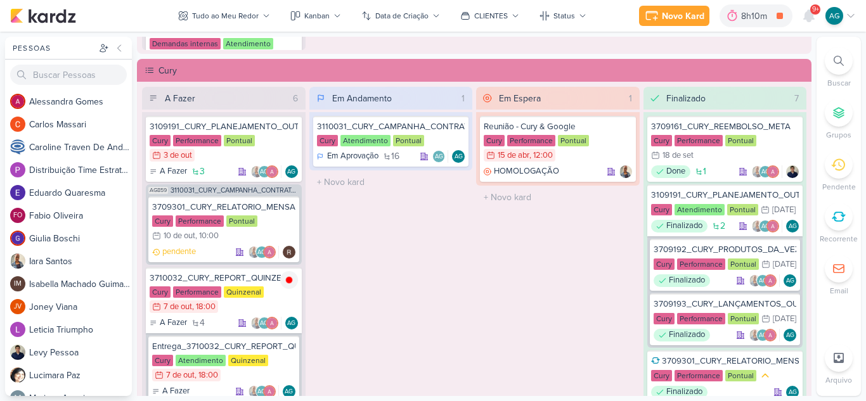
scroll to position [1078, 0]
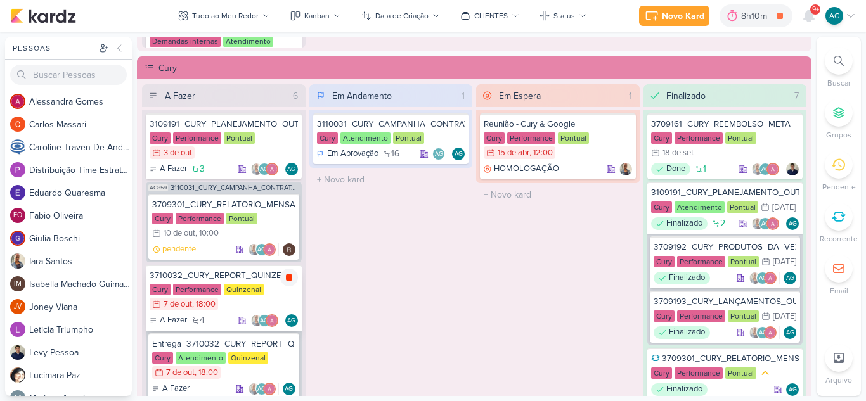
click at [287, 278] on icon at bounding box center [289, 277] width 6 height 6
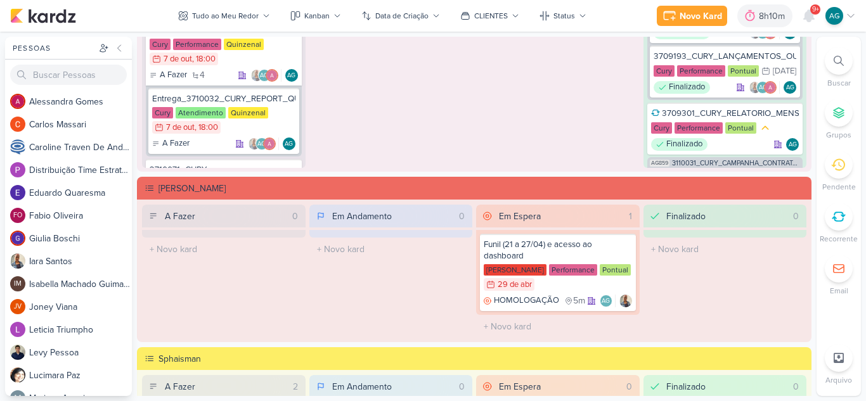
scroll to position [1395, 0]
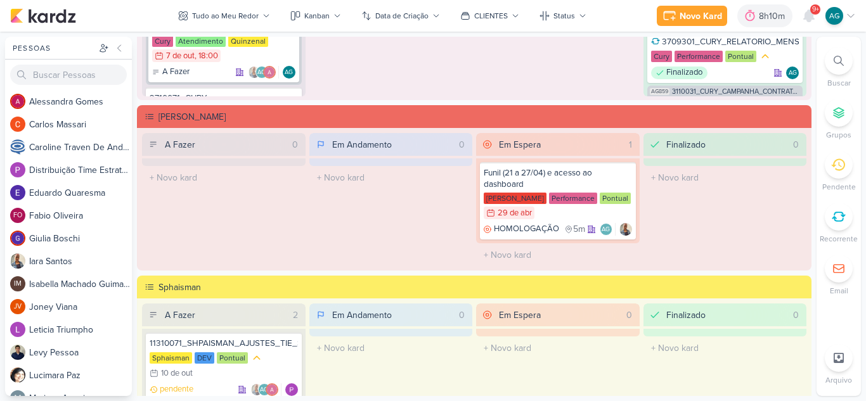
click at [834, 65] on icon at bounding box center [839, 61] width 10 height 10
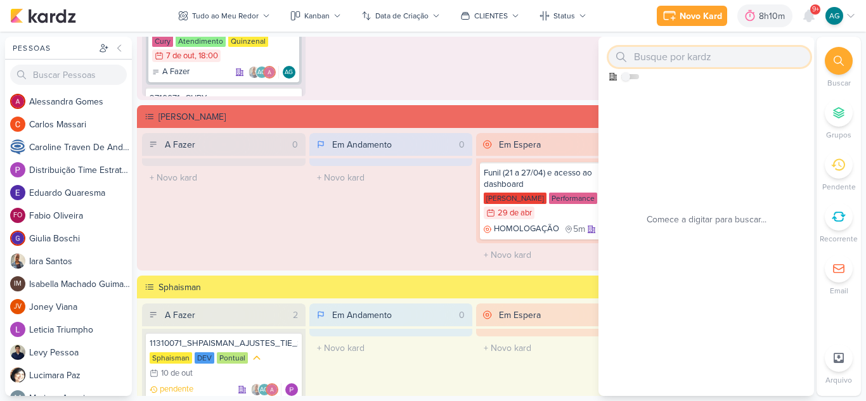
paste input "2710071"
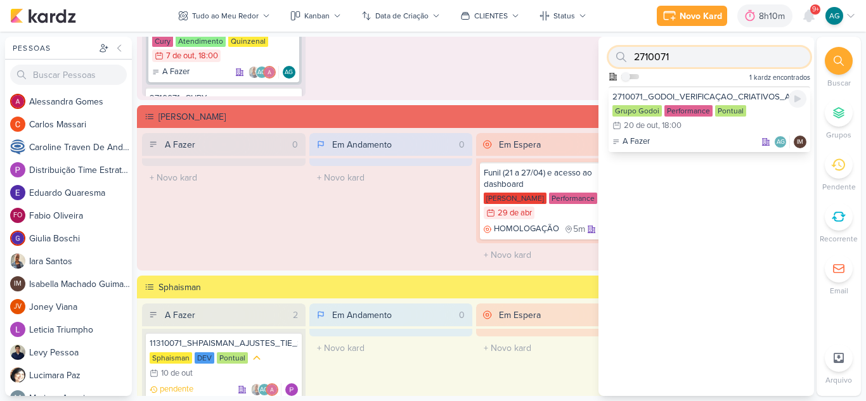
type input "2710071"
click at [702, 133] on div "2710071_GODOI_VERIFICAÇAO_CRIATIVOS_ATUAIS Grupo Godoi Performance Pontual 20/1…" at bounding box center [710, 119] width 202 height 66
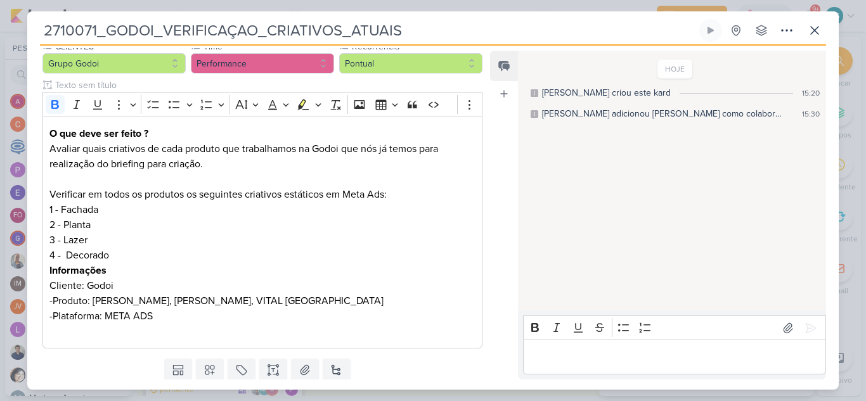
scroll to position [0, 0]
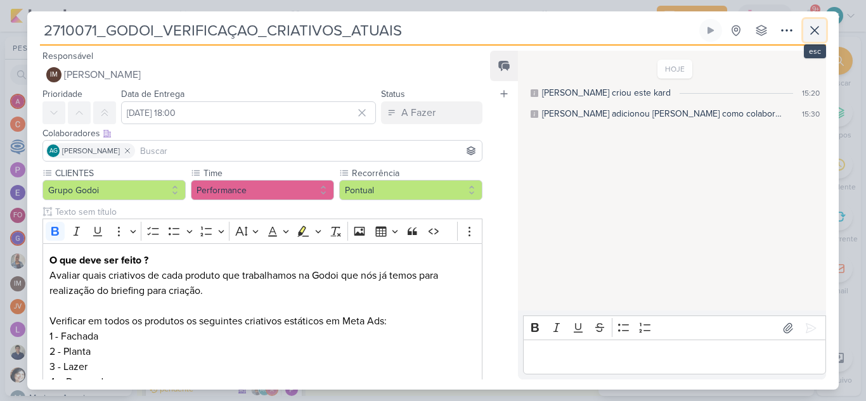
click at [815, 29] on icon at bounding box center [815, 31] width 8 height 8
